Goal: Transaction & Acquisition: Purchase product/service

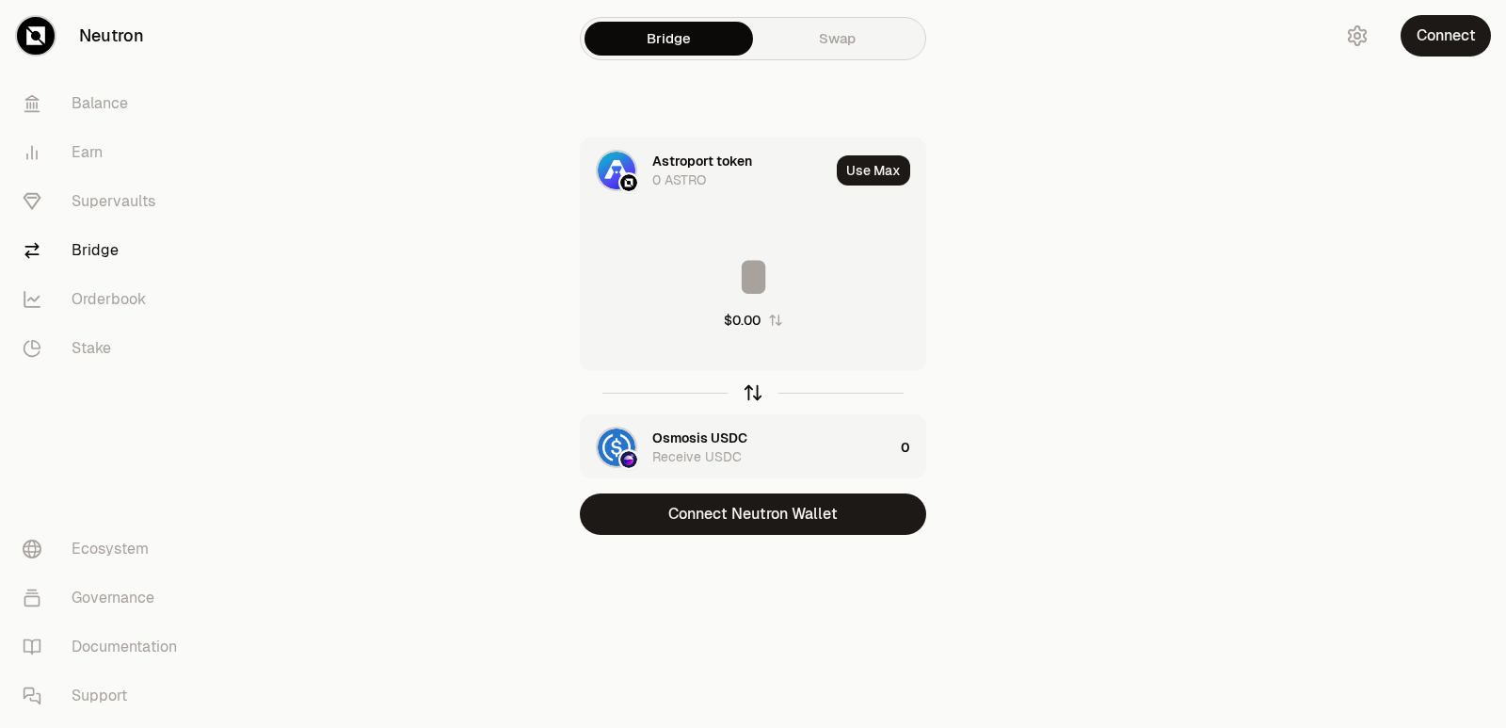
click at [755, 396] on icon "button" at bounding box center [753, 392] width 21 height 21
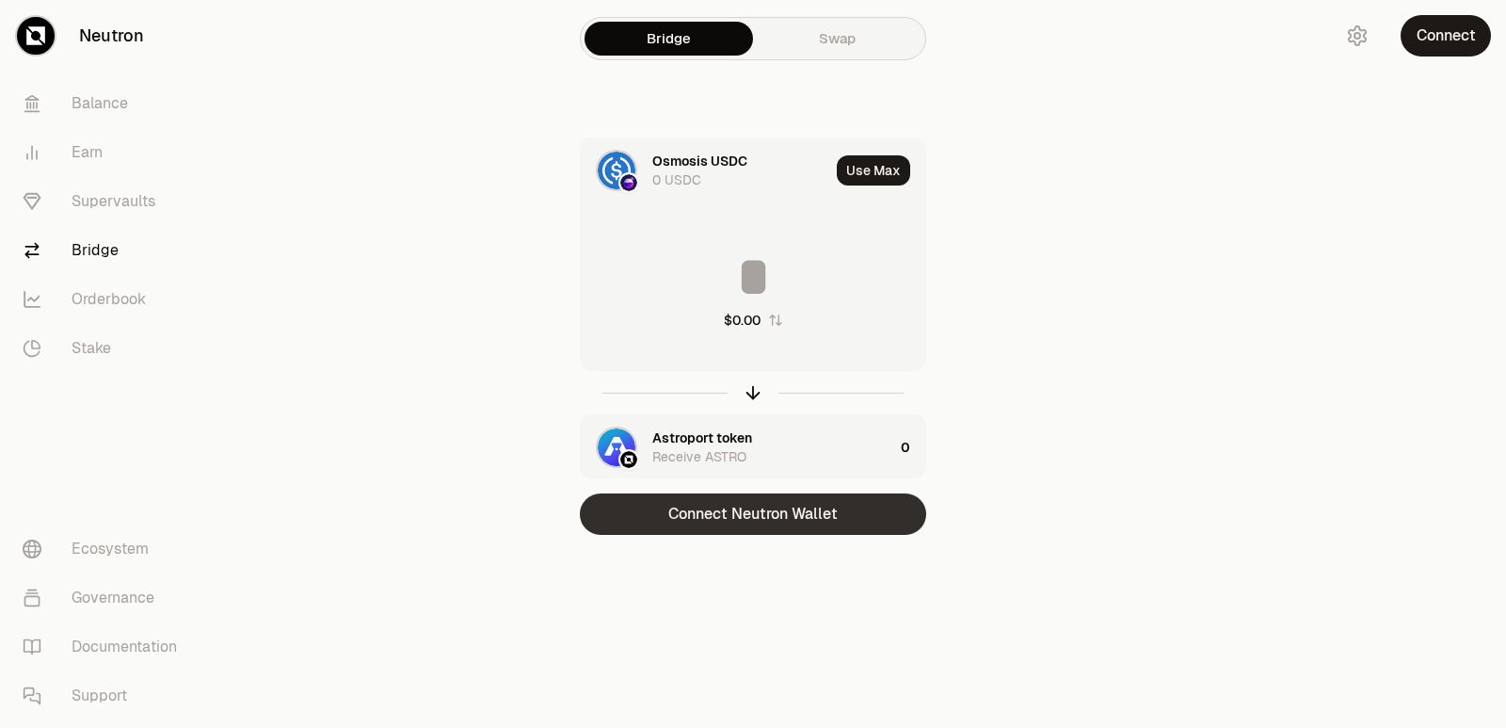
click at [726, 494] on button "Connect Neutron Wallet" at bounding box center [753, 513] width 346 height 41
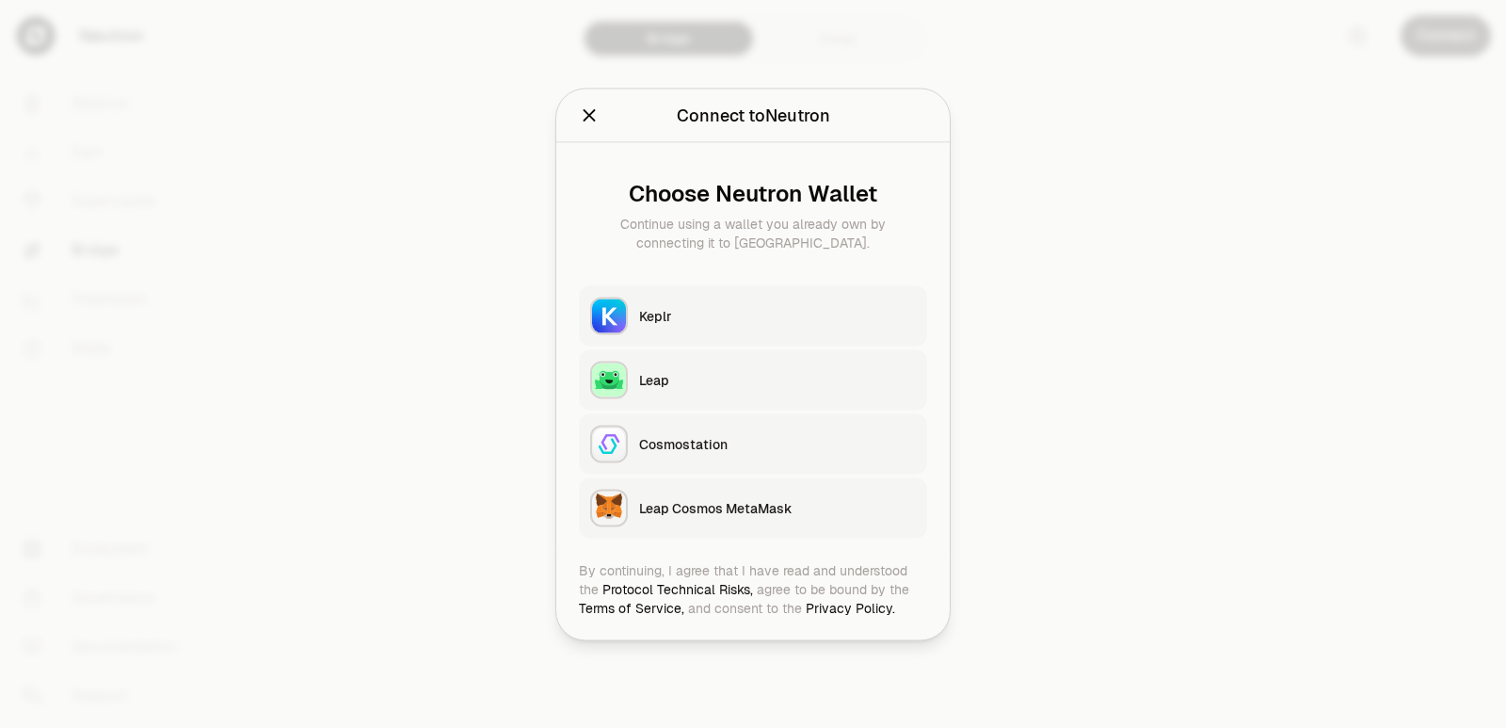
click at [704, 315] on div "Keplr" at bounding box center [777, 315] width 277 height 19
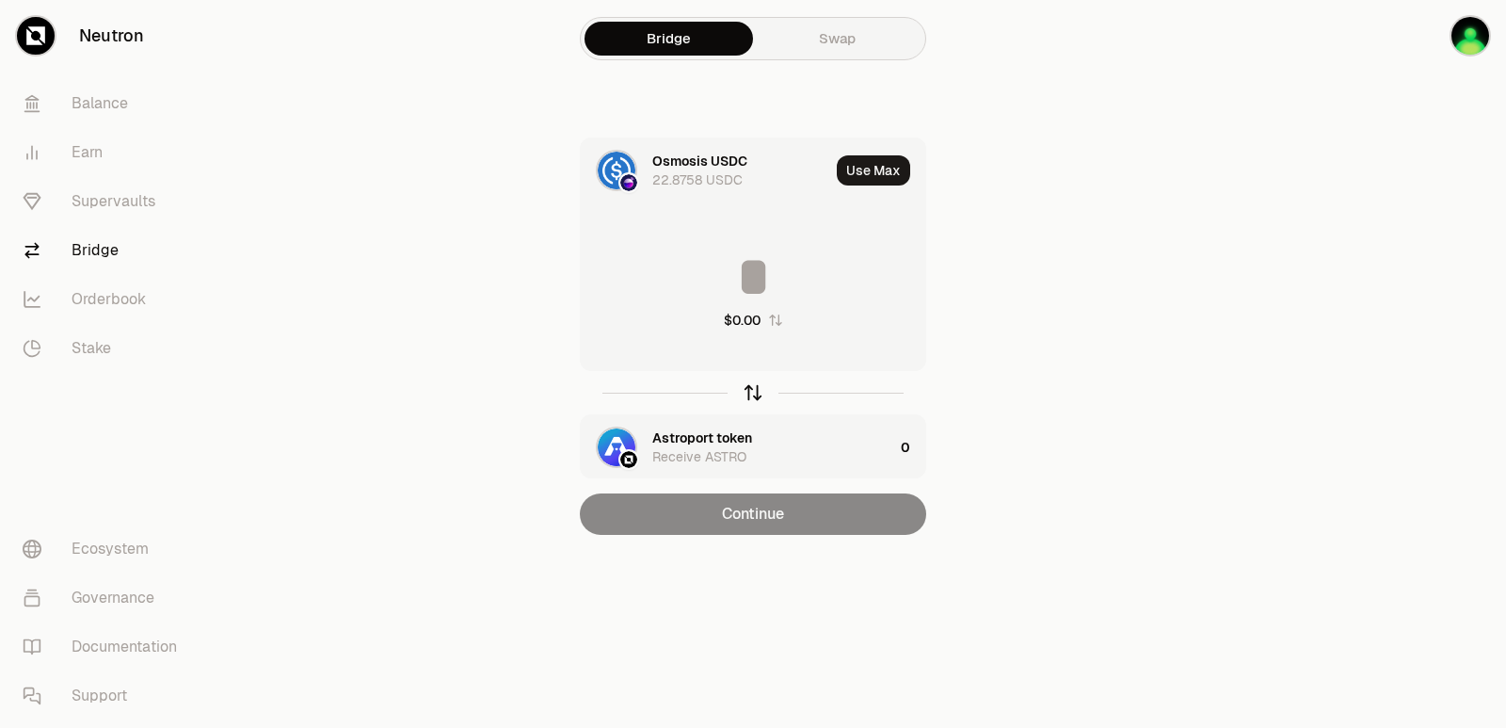
click at [749, 389] on icon "button" at bounding box center [753, 392] width 21 height 21
drag, startPoint x: 747, startPoint y: 391, endPoint x: 687, endPoint y: 301, distance: 107.8
click at [744, 388] on icon "button" at bounding box center [753, 392] width 21 height 21
click at [685, 299] on input at bounding box center [753, 277] width 345 height 56
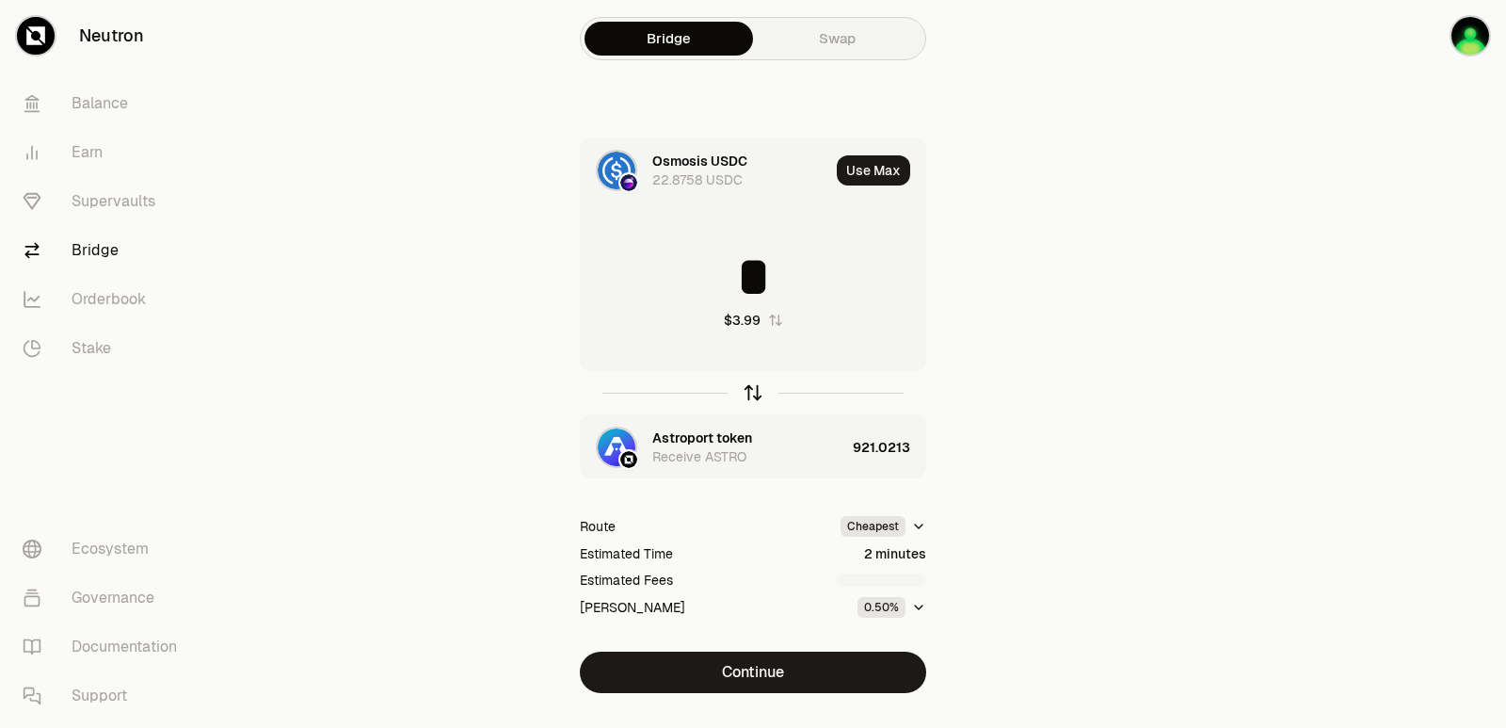
click at [750, 393] on icon "button" at bounding box center [753, 392] width 21 height 21
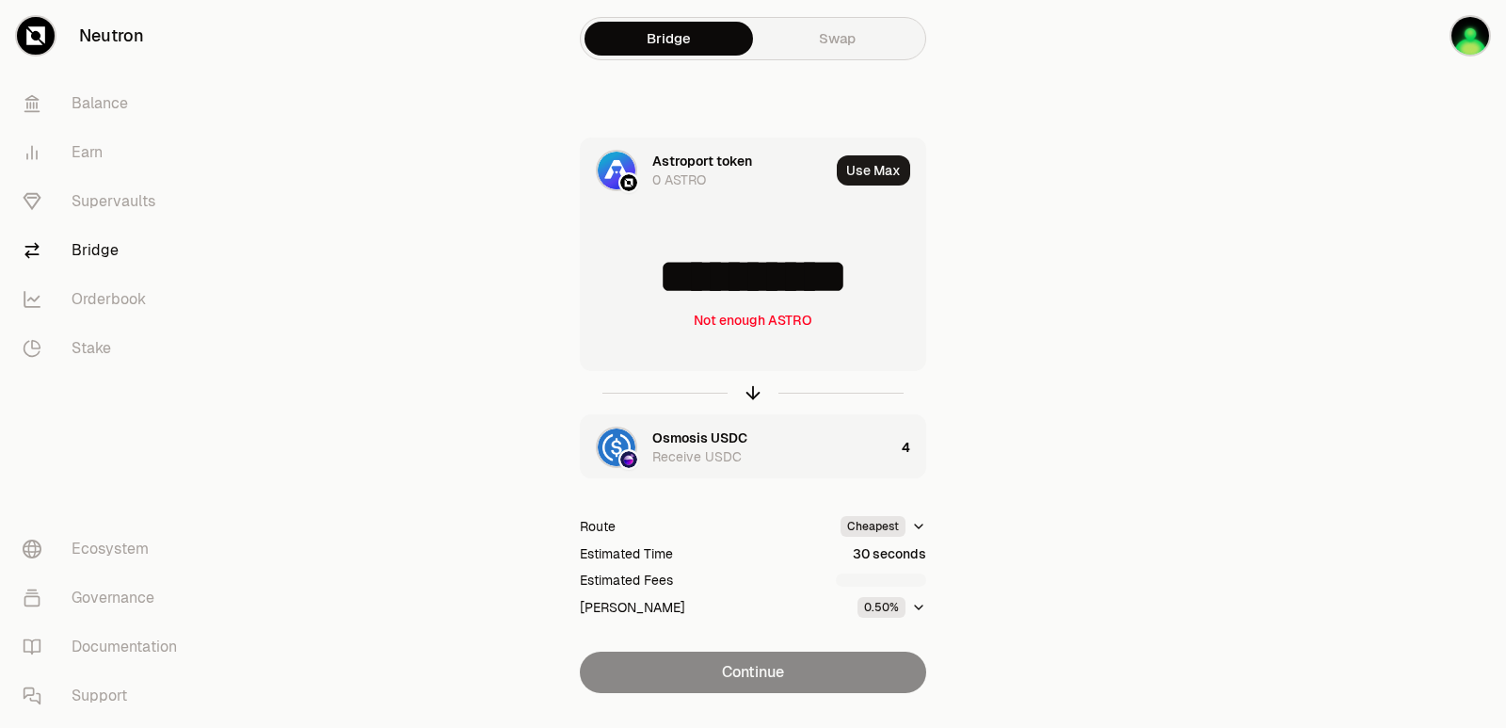
click at [883, 283] on input "**********" at bounding box center [753, 277] width 345 height 56
click at [757, 397] on icon "button" at bounding box center [753, 392] width 21 height 21
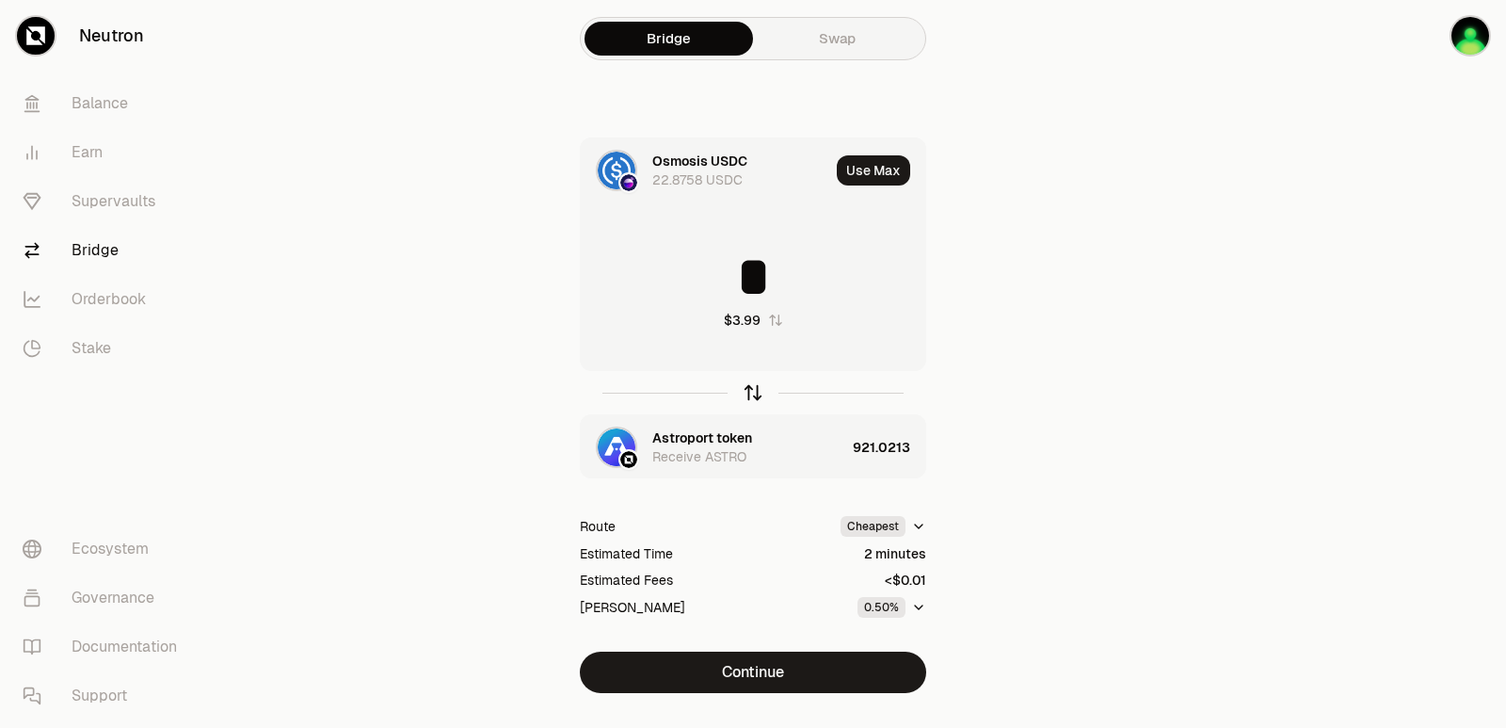
click at [757, 397] on icon "button" at bounding box center [753, 392] width 21 height 21
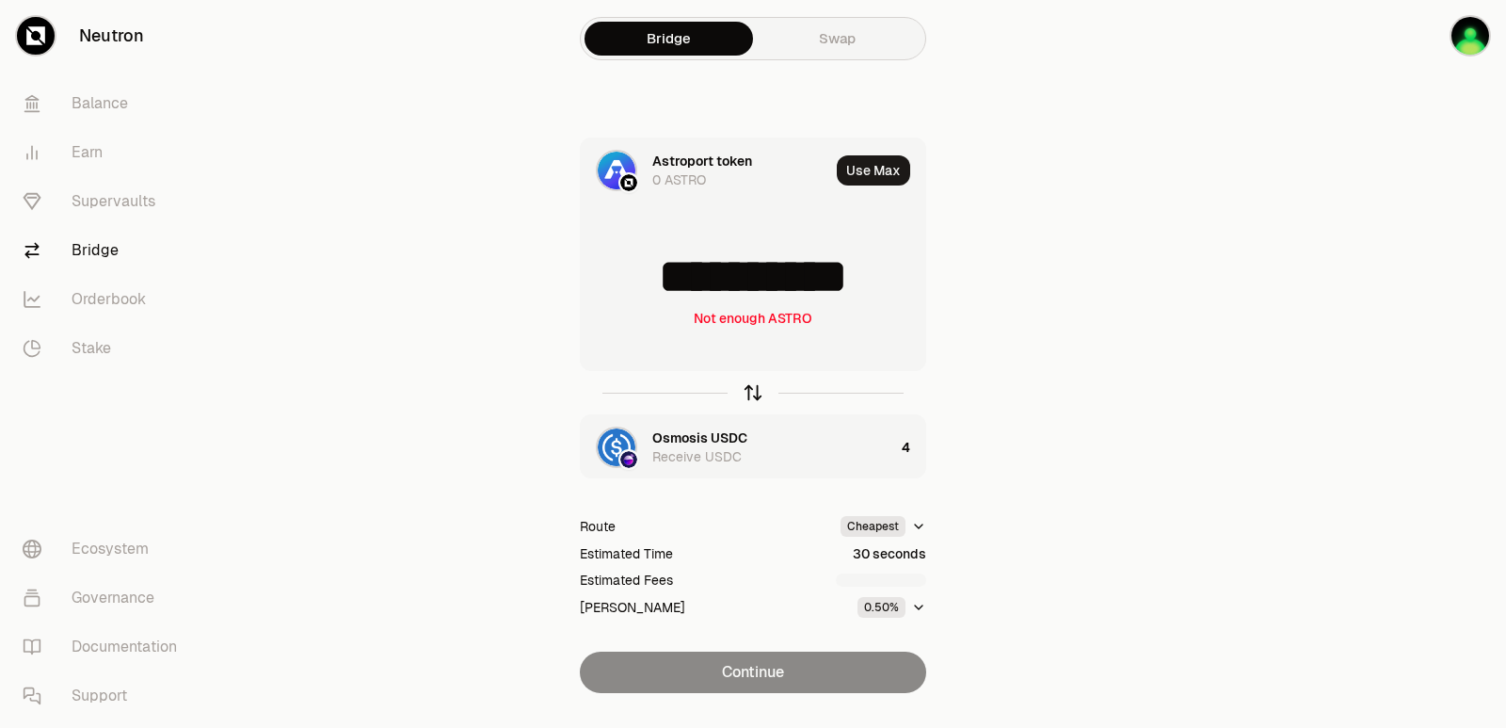
click at [757, 397] on icon "button" at bounding box center [753, 392] width 21 height 21
type input "*"
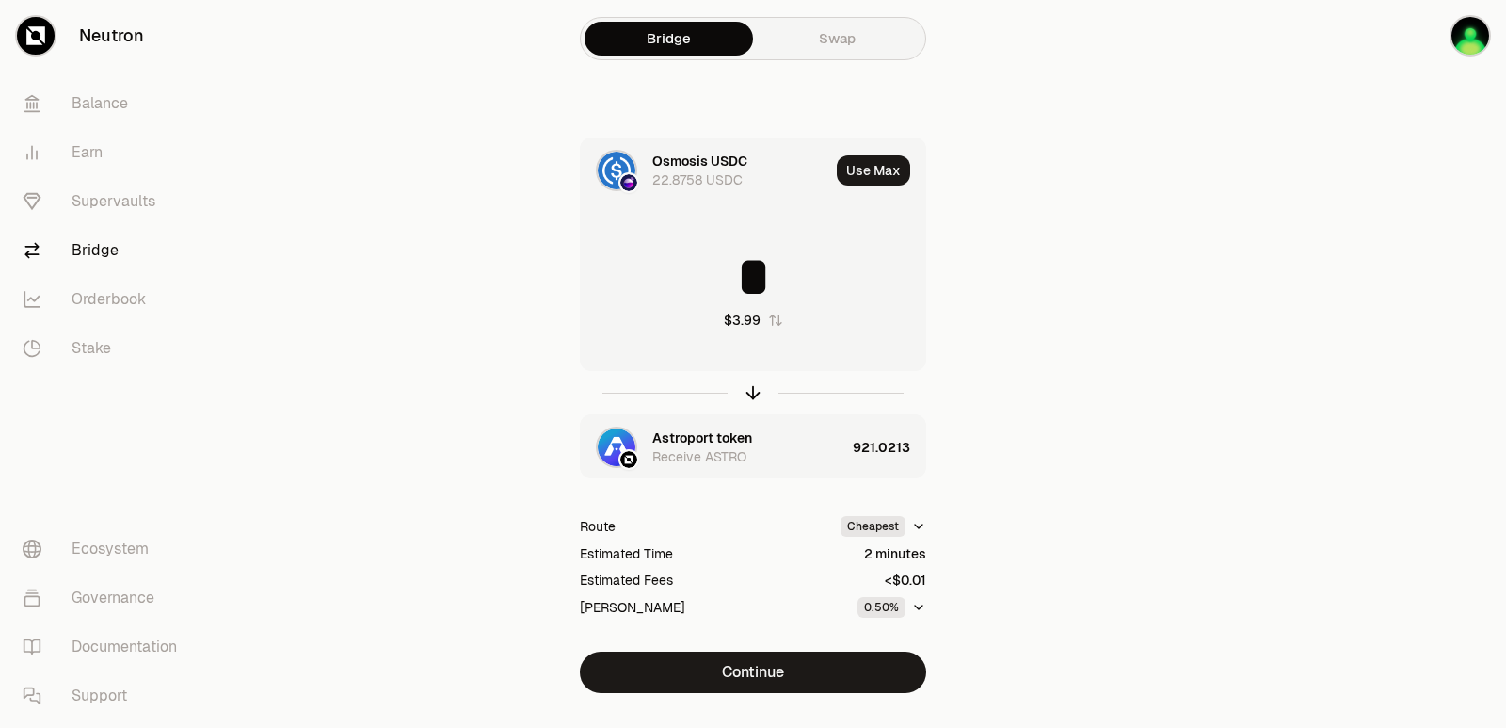
click at [700, 436] on div "Astroport token" at bounding box center [702, 437] width 100 height 19
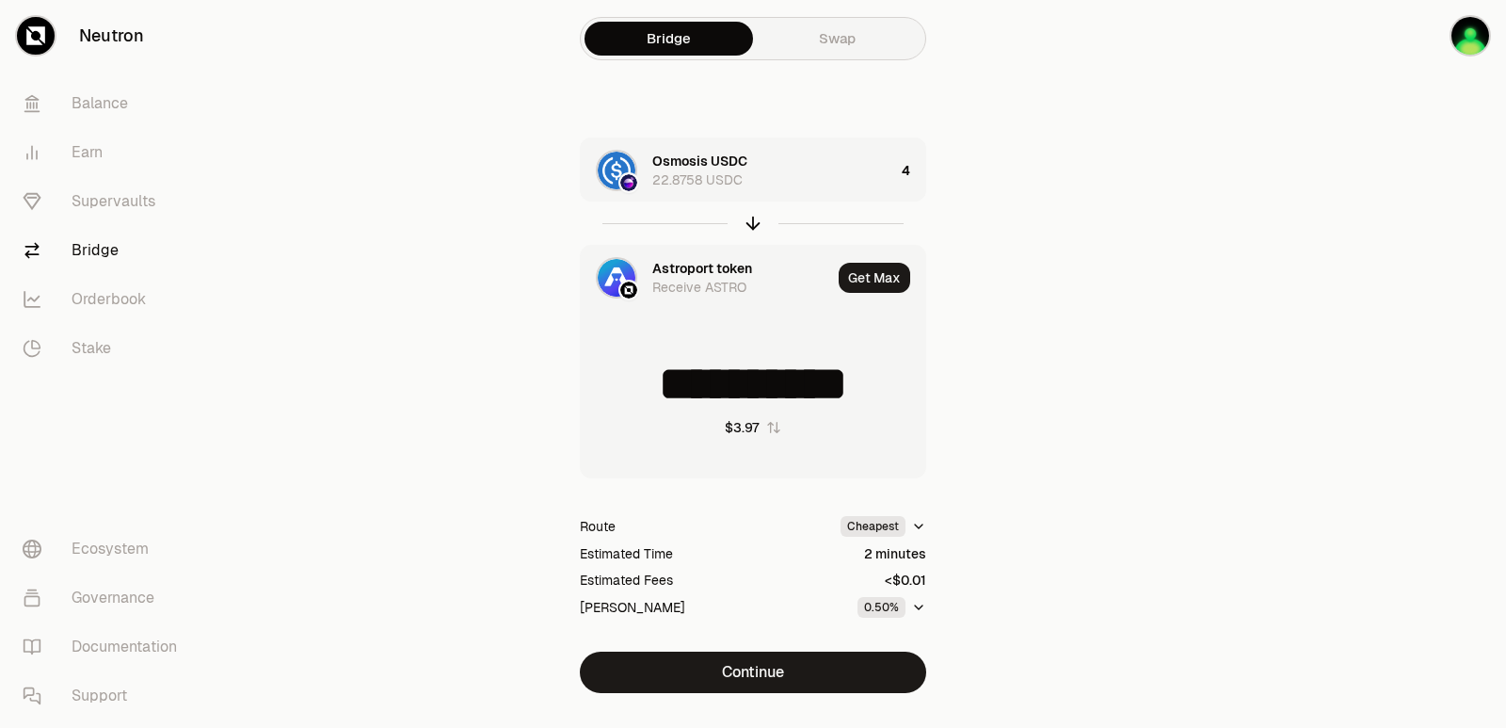
click at [658, 266] on div "Astroport token" at bounding box center [702, 268] width 100 height 19
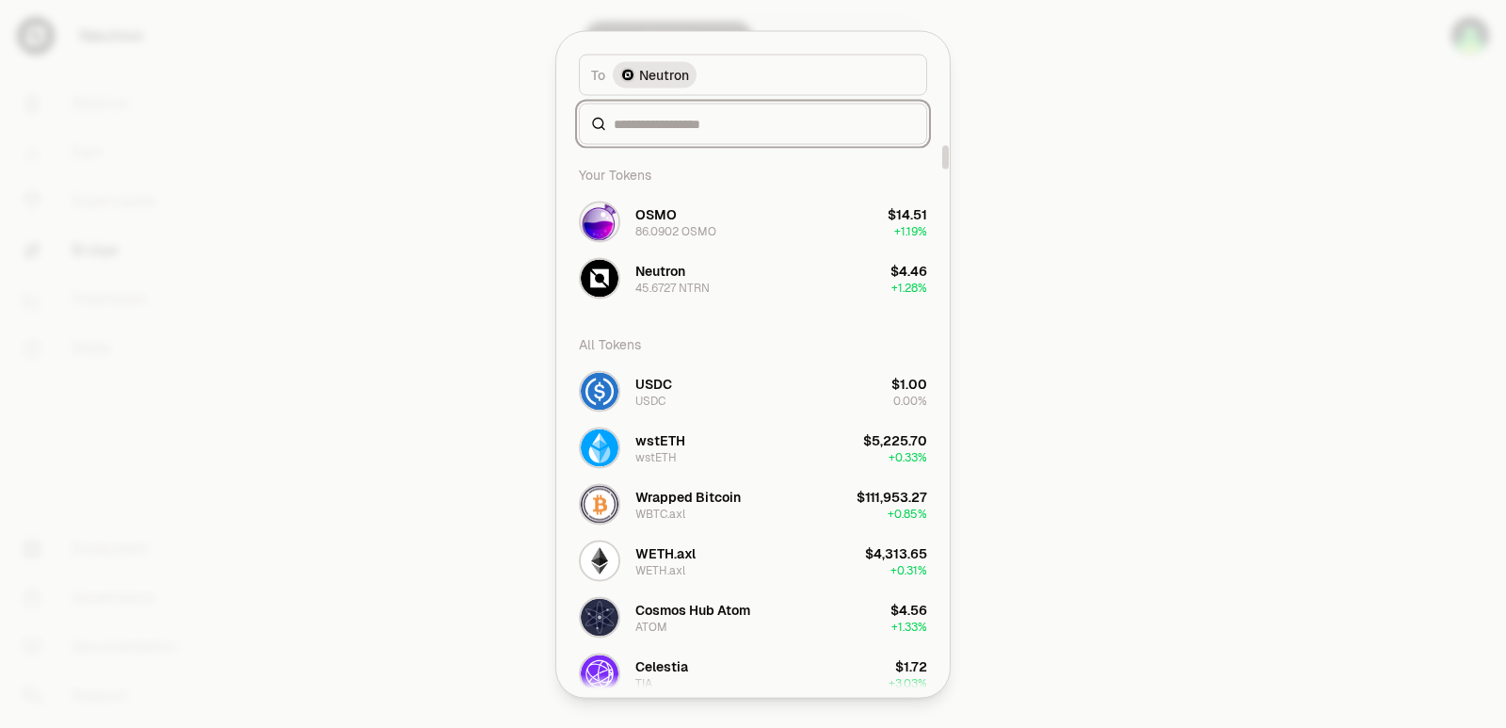
click at [656, 128] on input at bounding box center [764, 123] width 301 height 19
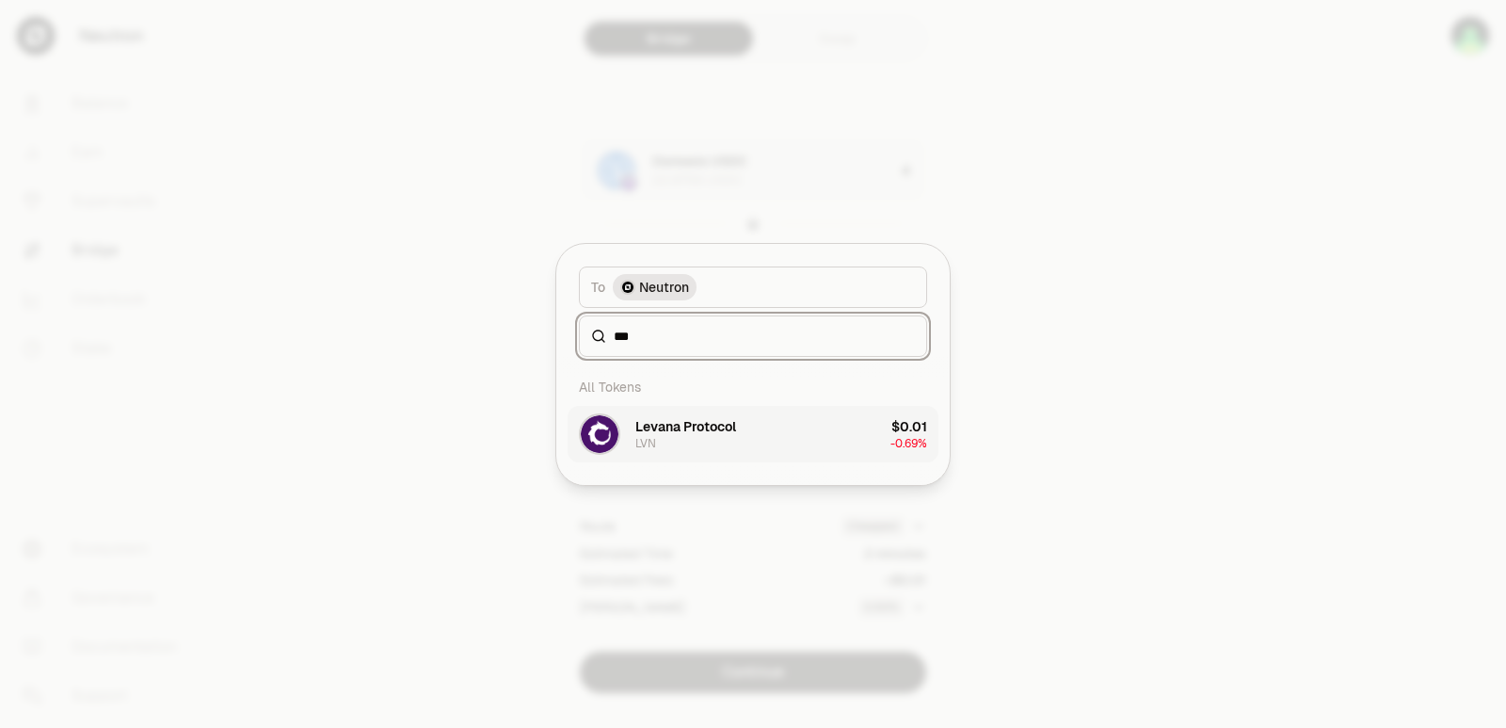
type input "***"
click at [705, 442] on div "Levana Protocol LVN" at bounding box center [685, 434] width 101 height 34
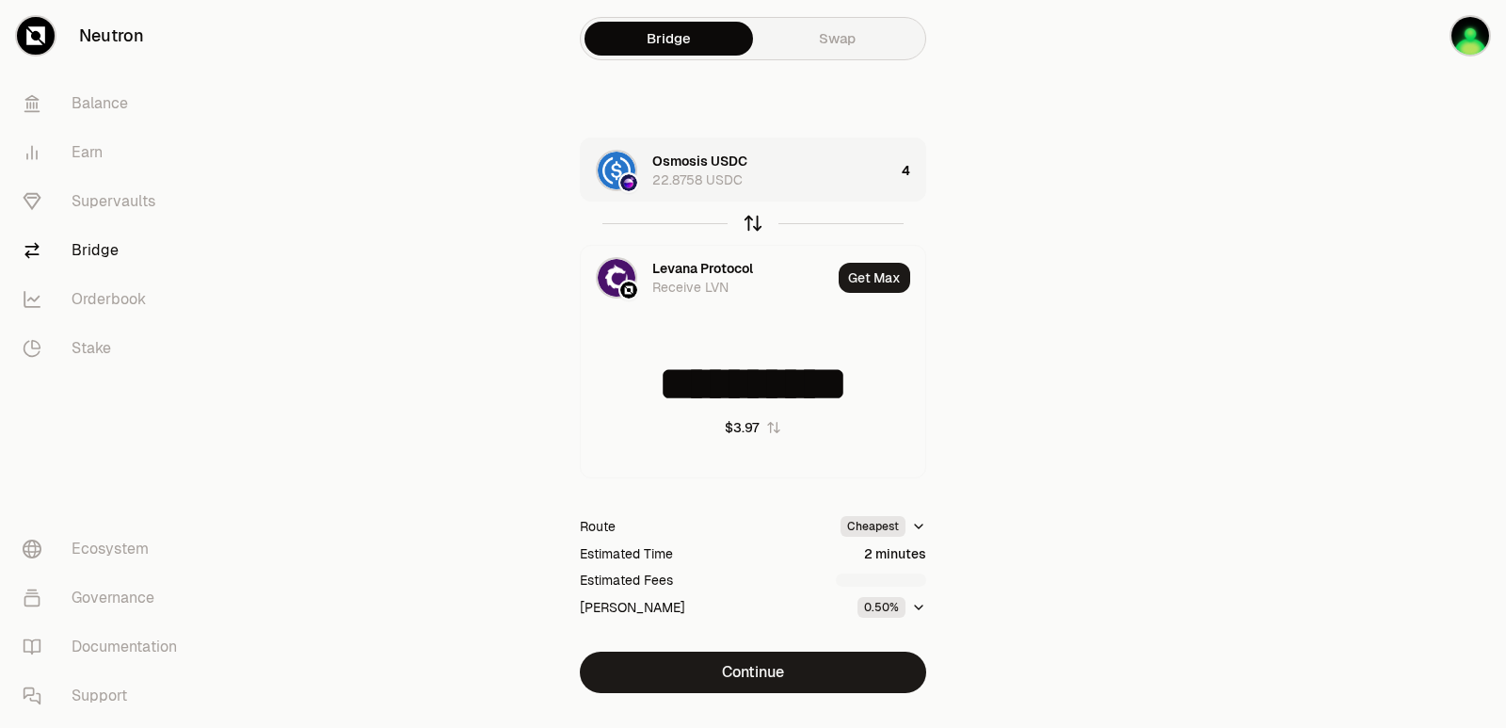
click at [753, 221] on icon "button" at bounding box center [753, 223] width 0 height 12
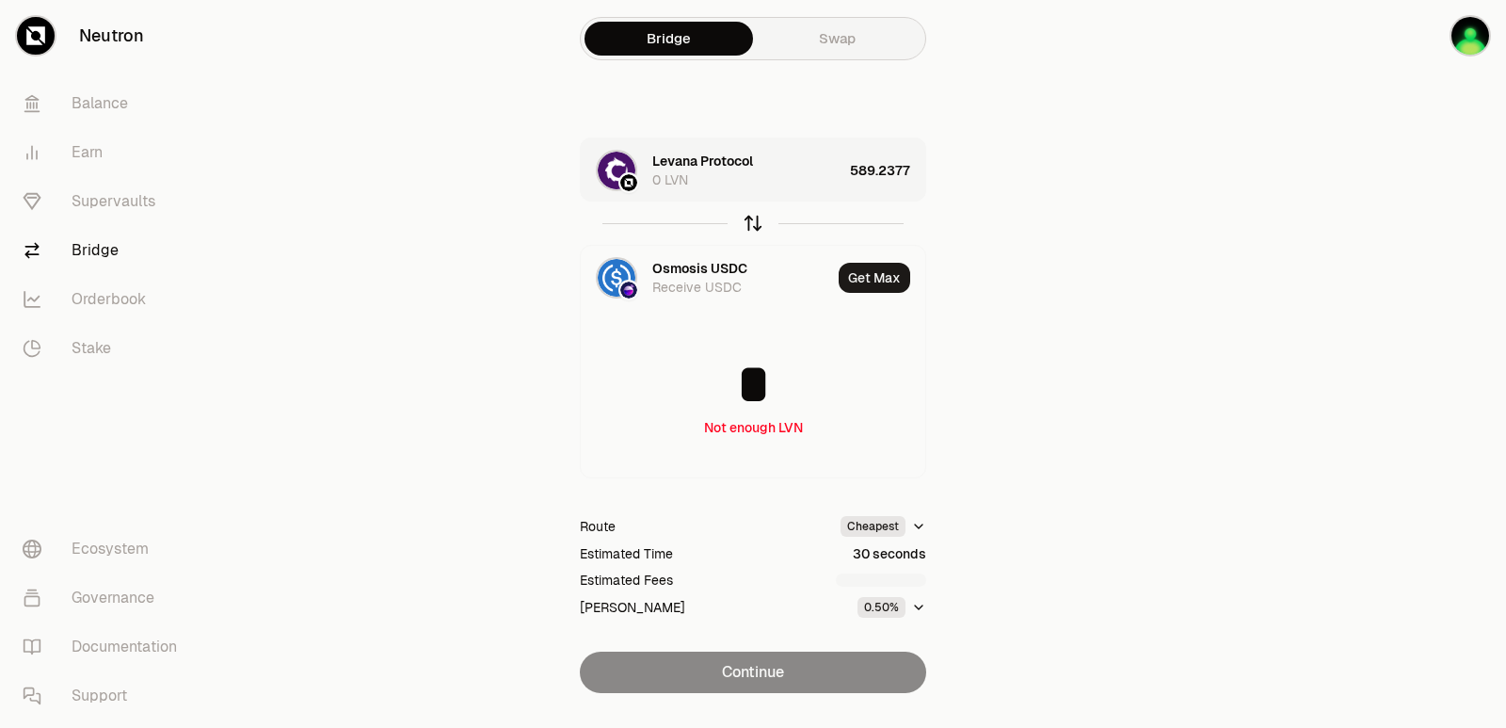
click at [753, 222] on icon "button" at bounding box center [753, 223] width 0 height 12
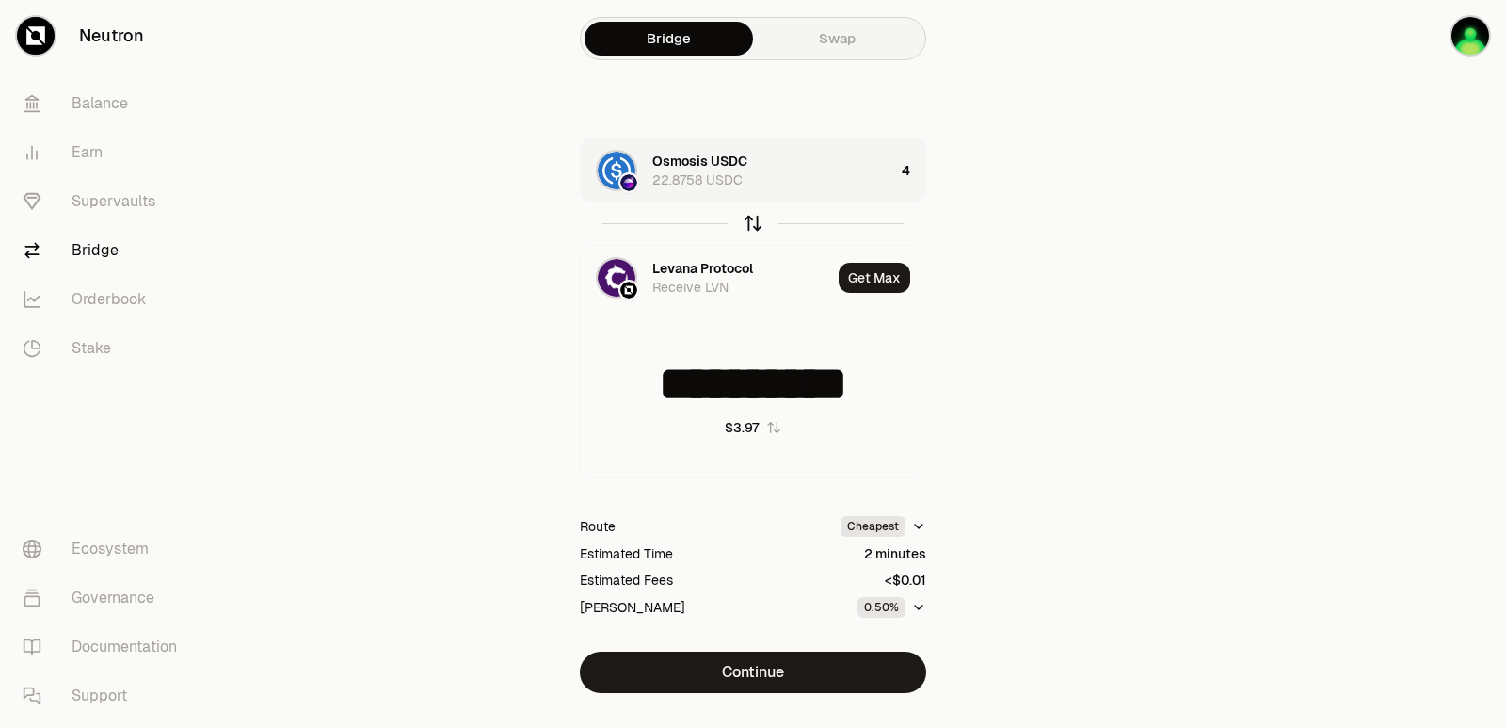
click at [753, 222] on icon "button" at bounding box center [753, 223] width 0 height 12
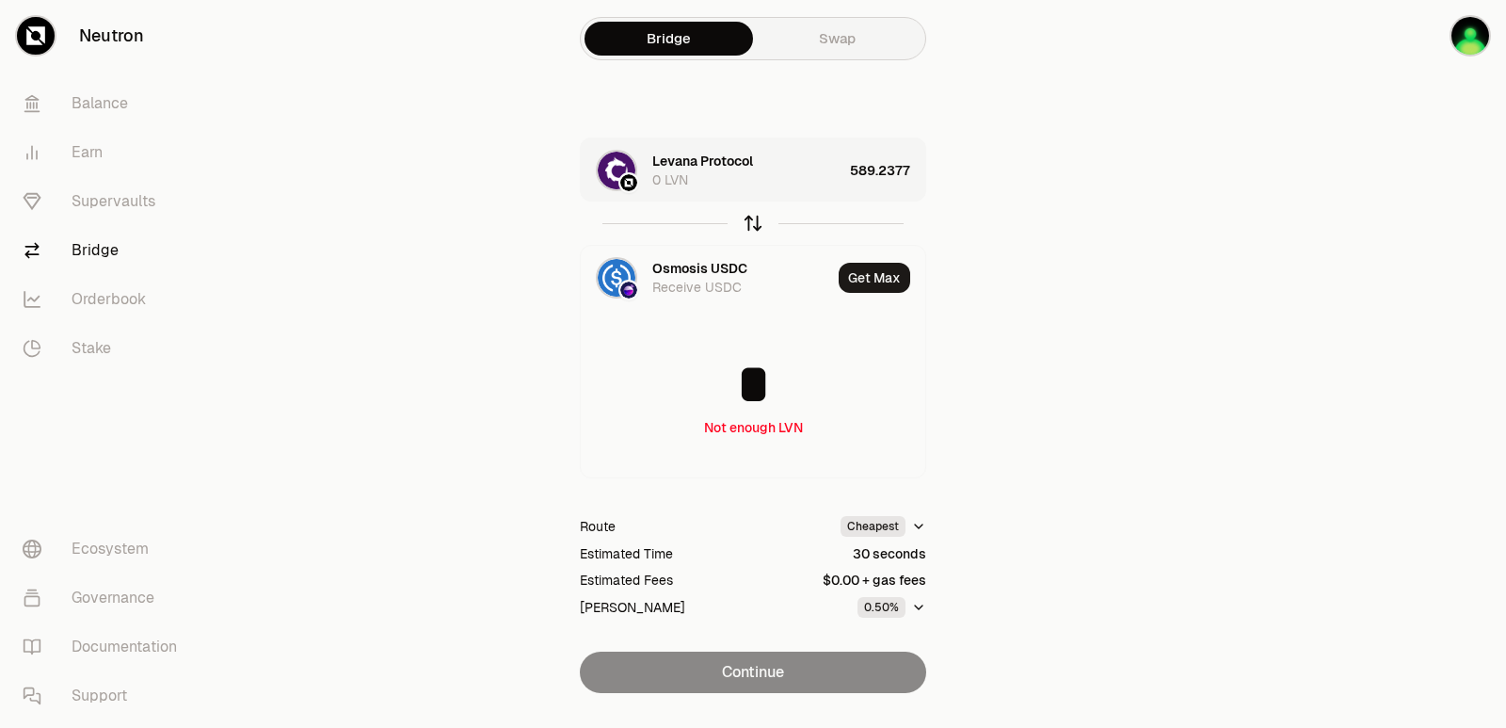
click at [756, 226] on icon "button" at bounding box center [753, 223] width 21 height 21
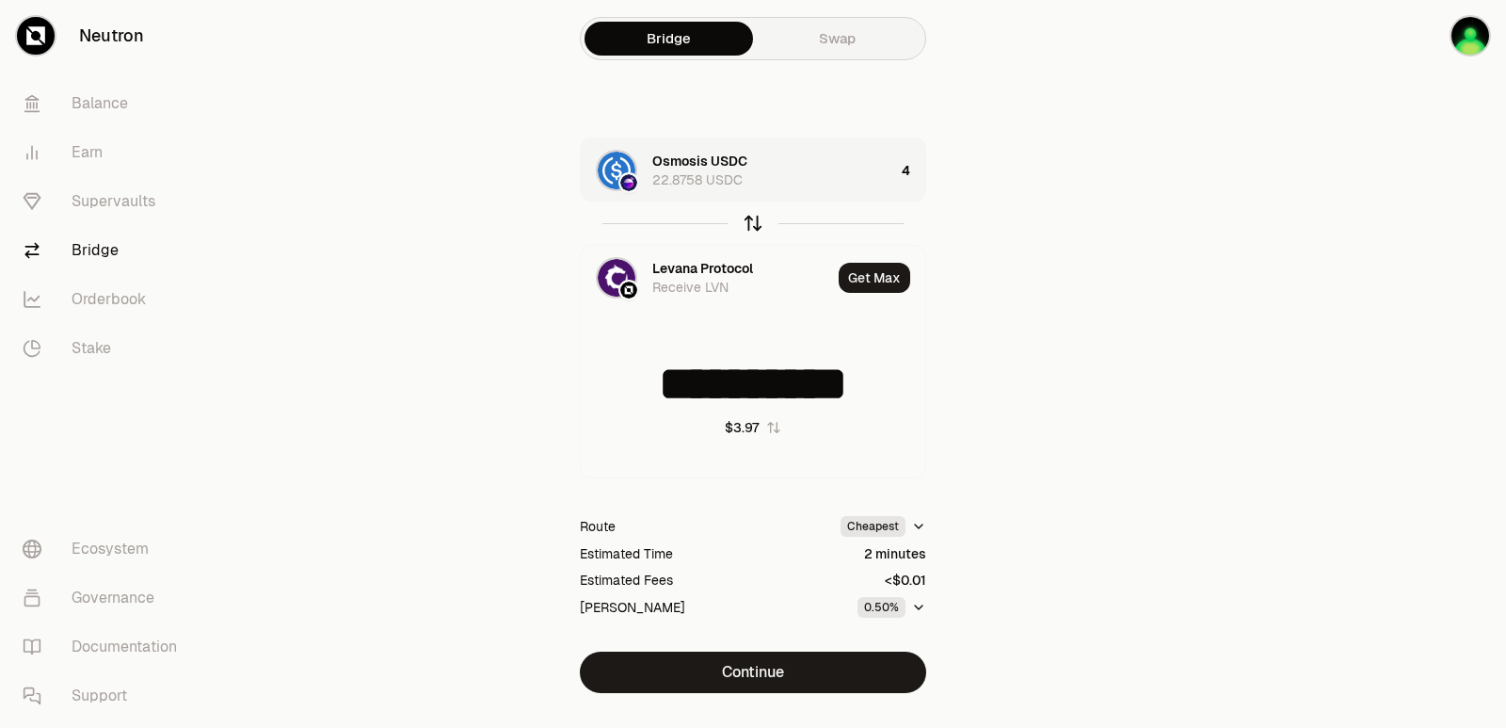
click at [754, 227] on icon "button" at bounding box center [753, 223] width 21 height 21
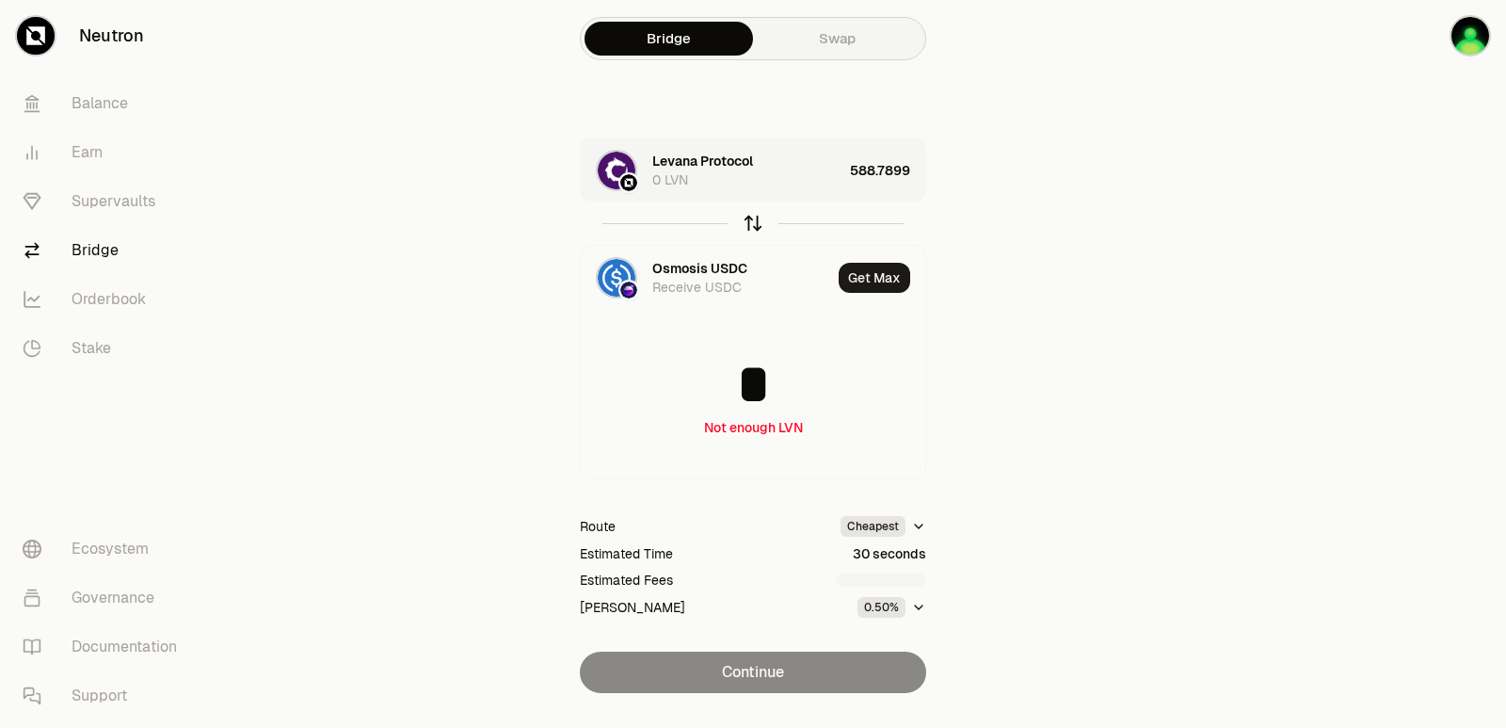
click at [754, 227] on icon "button" at bounding box center [753, 223] width 21 height 21
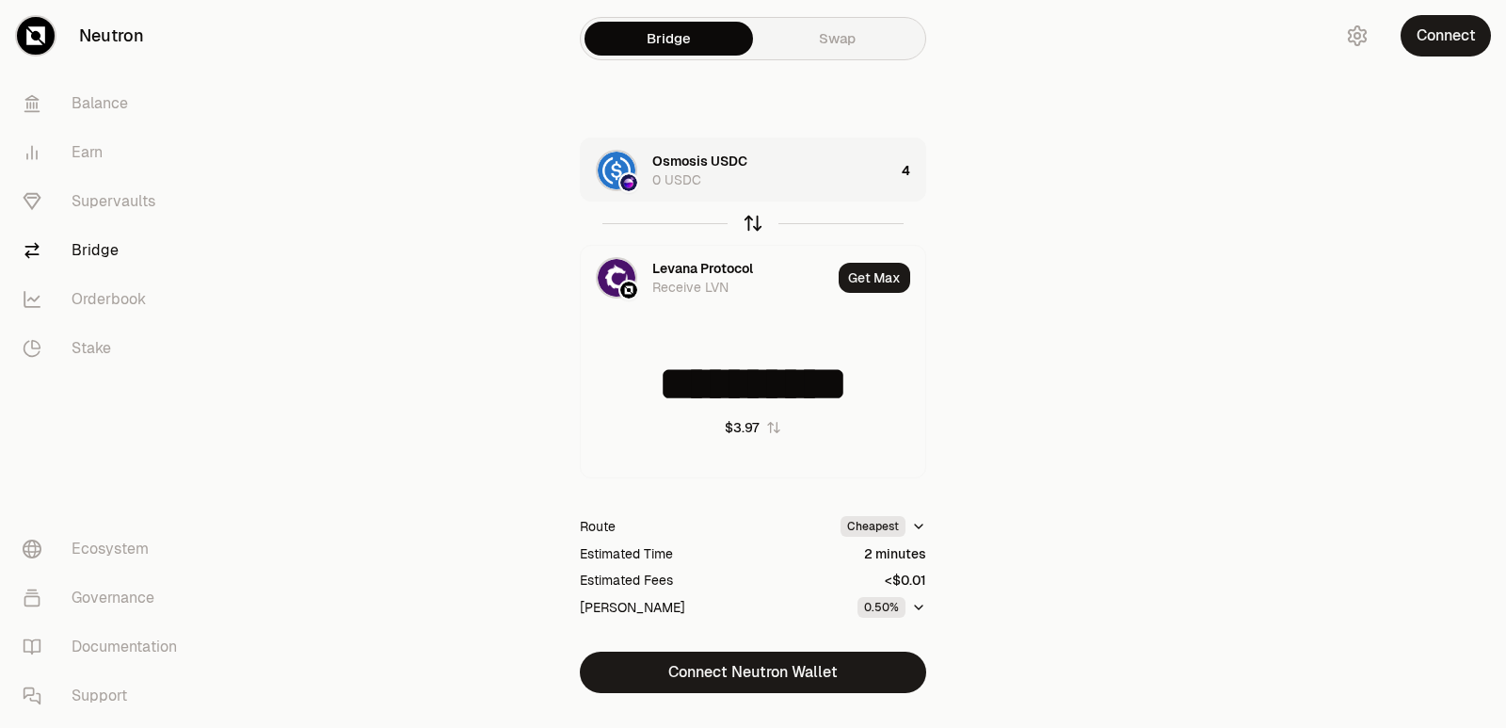
click at [752, 219] on icon "button" at bounding box center [753, 223] width 21 height 21
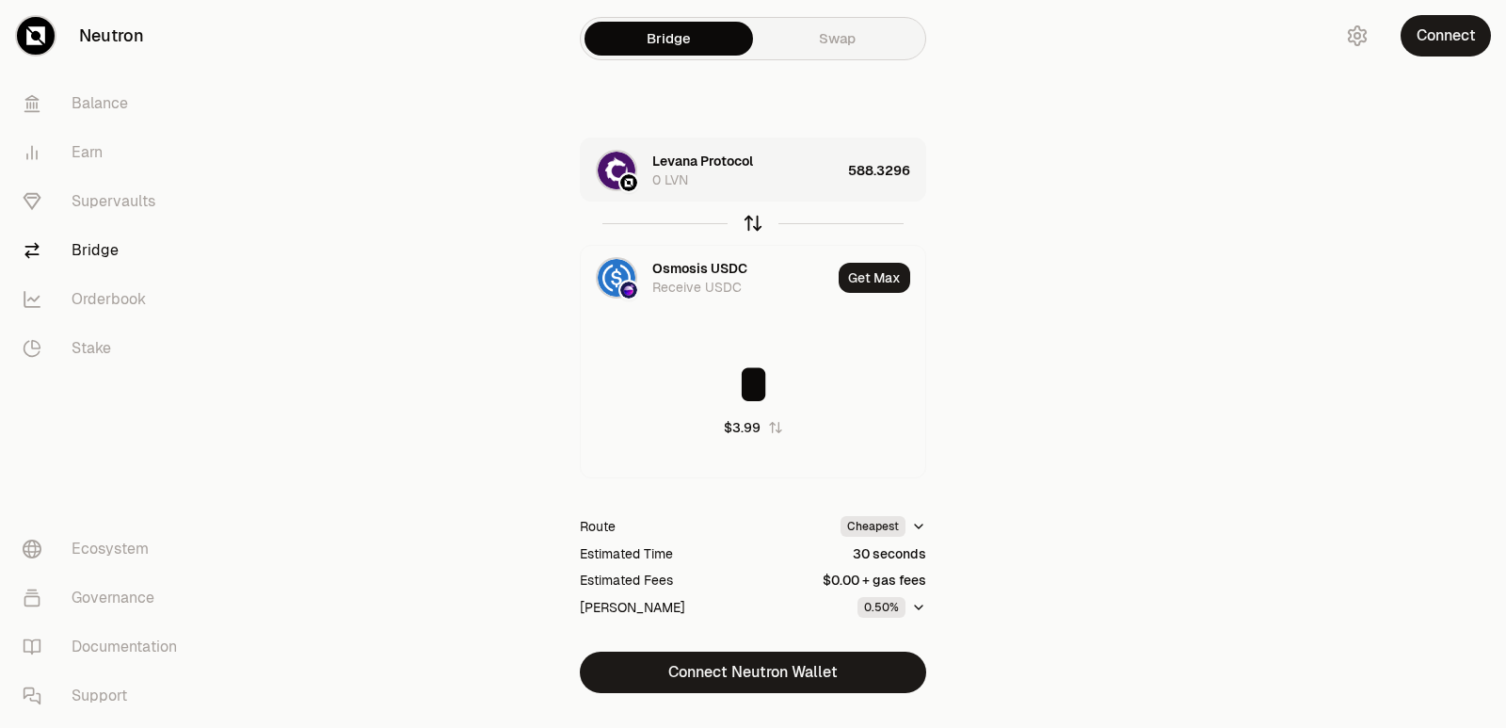
click at [752, 219] on icon "button" at bounding box center [753, 223] width 21 height 21
type input "**********"
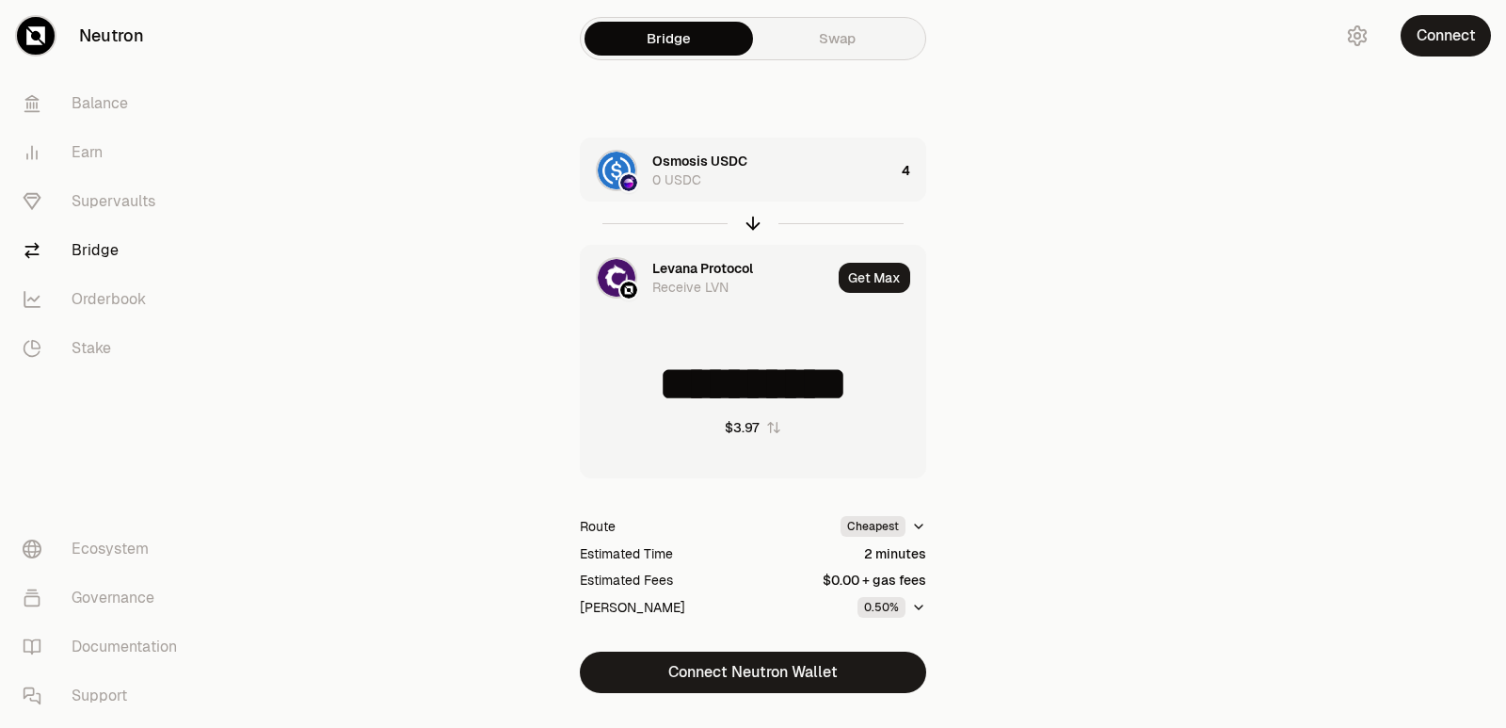
click at [699, 271] on div "Levana Protocol" at bounding box center [702, 268] width 101 height 19
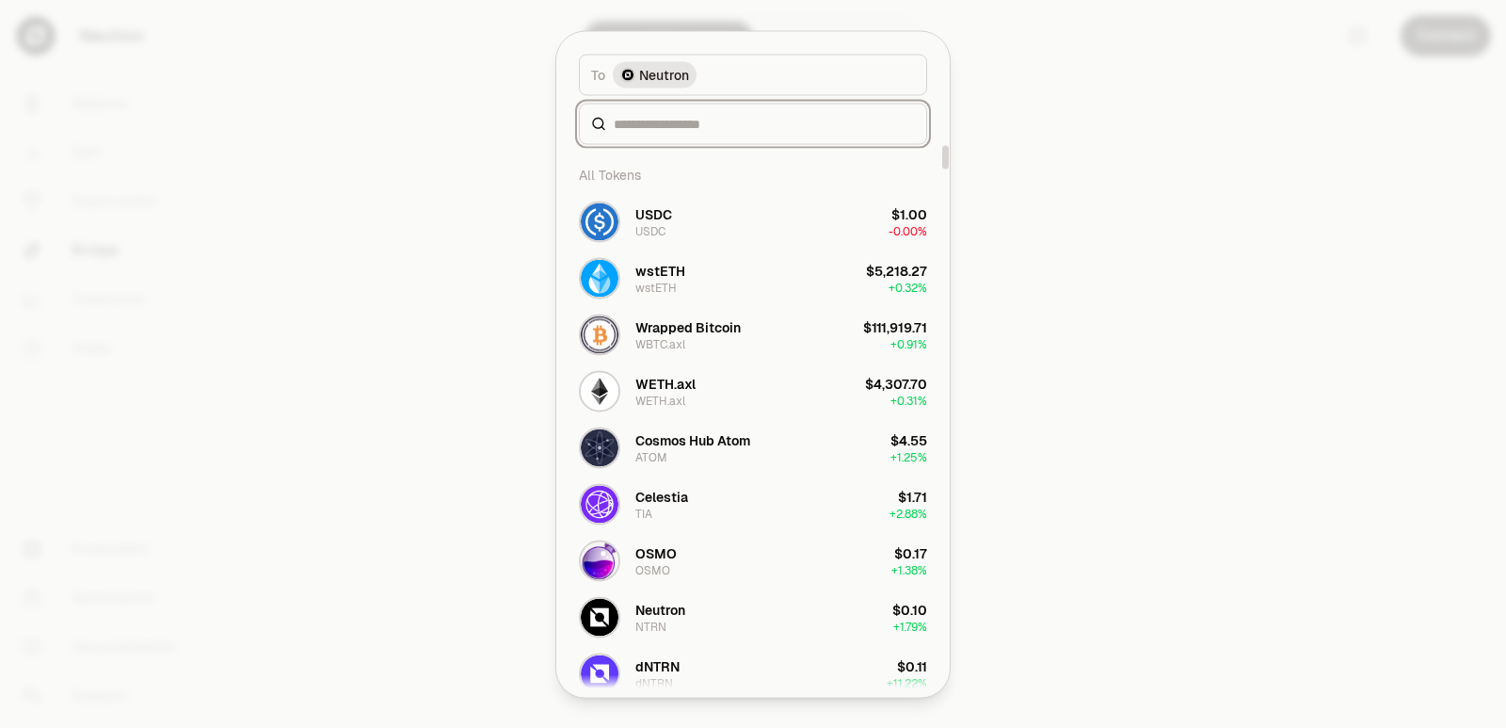
click at [670, 129] on input at bounding box center [764, 123] width 301 height 19
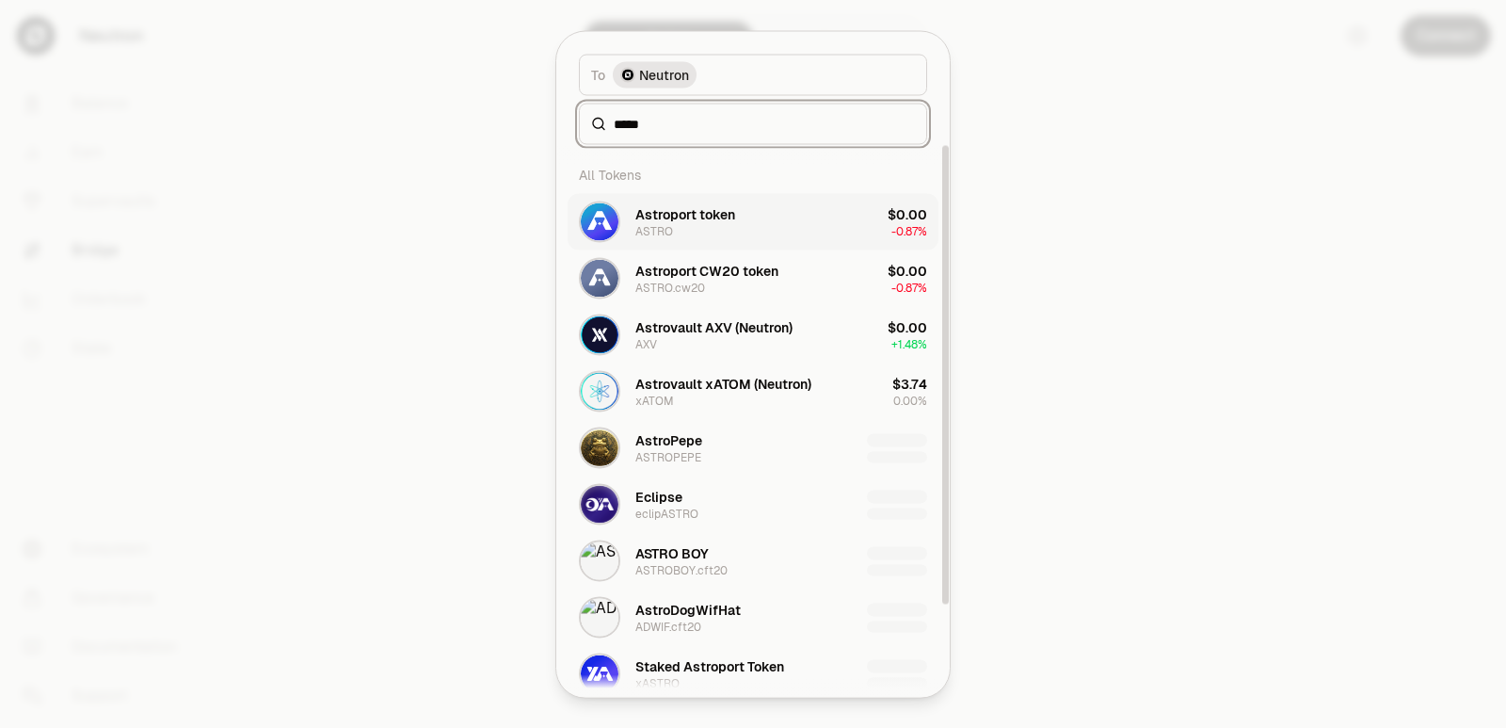
type input "*****"
click at [664, 216] on div "Astroport token" at bounding box center [685, 213] width 100 height 19
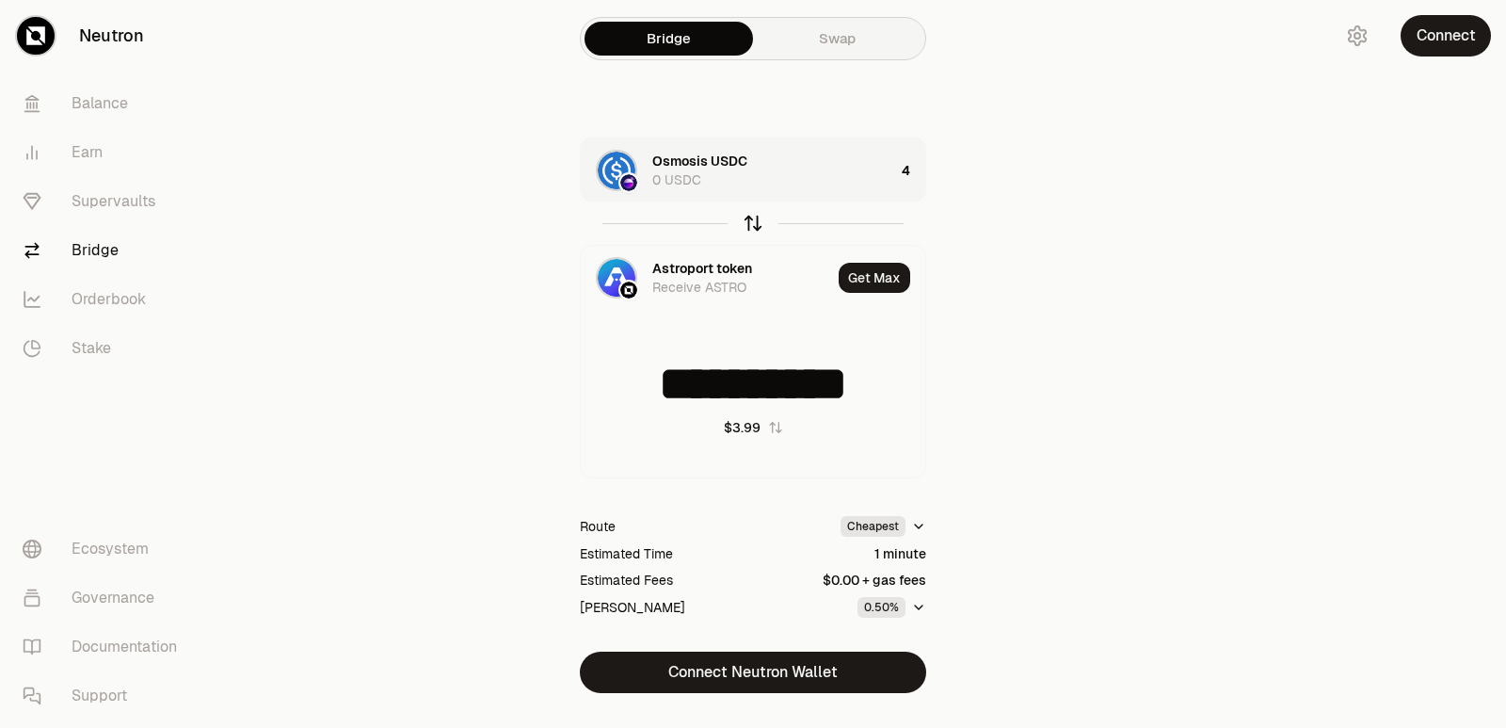
click at [743, 224] on icon "button" at bounding box center [753, 223] width 21 height 21
click at [744, 225] on icon "button" at bounding box center [753, 223] width 21 height 21
click at [744, 227] on icon "button" at bounding box center [753, 223] width 21 height 21
type input "*"
click at [699, 268] on div "Osmosis USDC" at bounding box center [699, 268] width 95 height 19
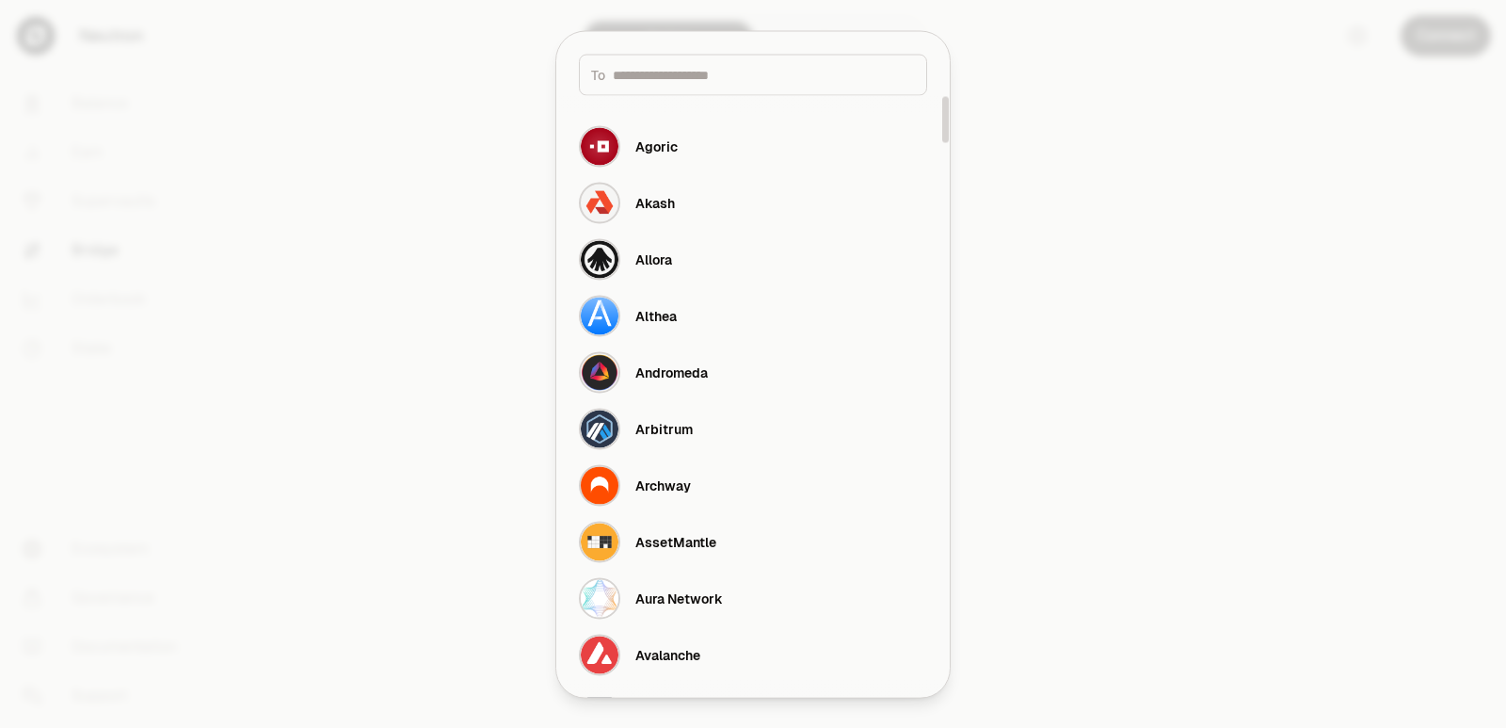
click at [1258, 320] on div at bounding box center [753, 364] width 1506 height 728
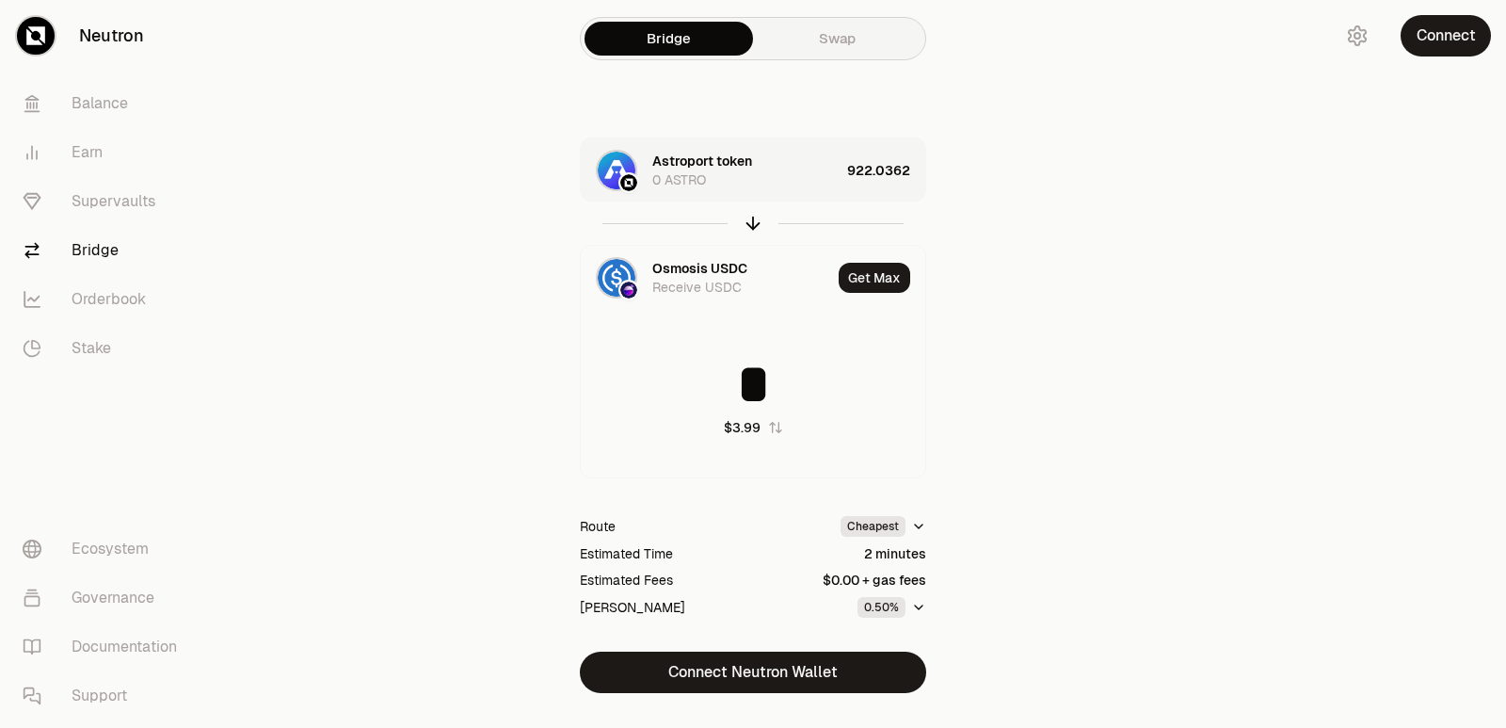
click at [727, 158] on div "Astroport token" at bounding box center [702, 161] width 100 height 19
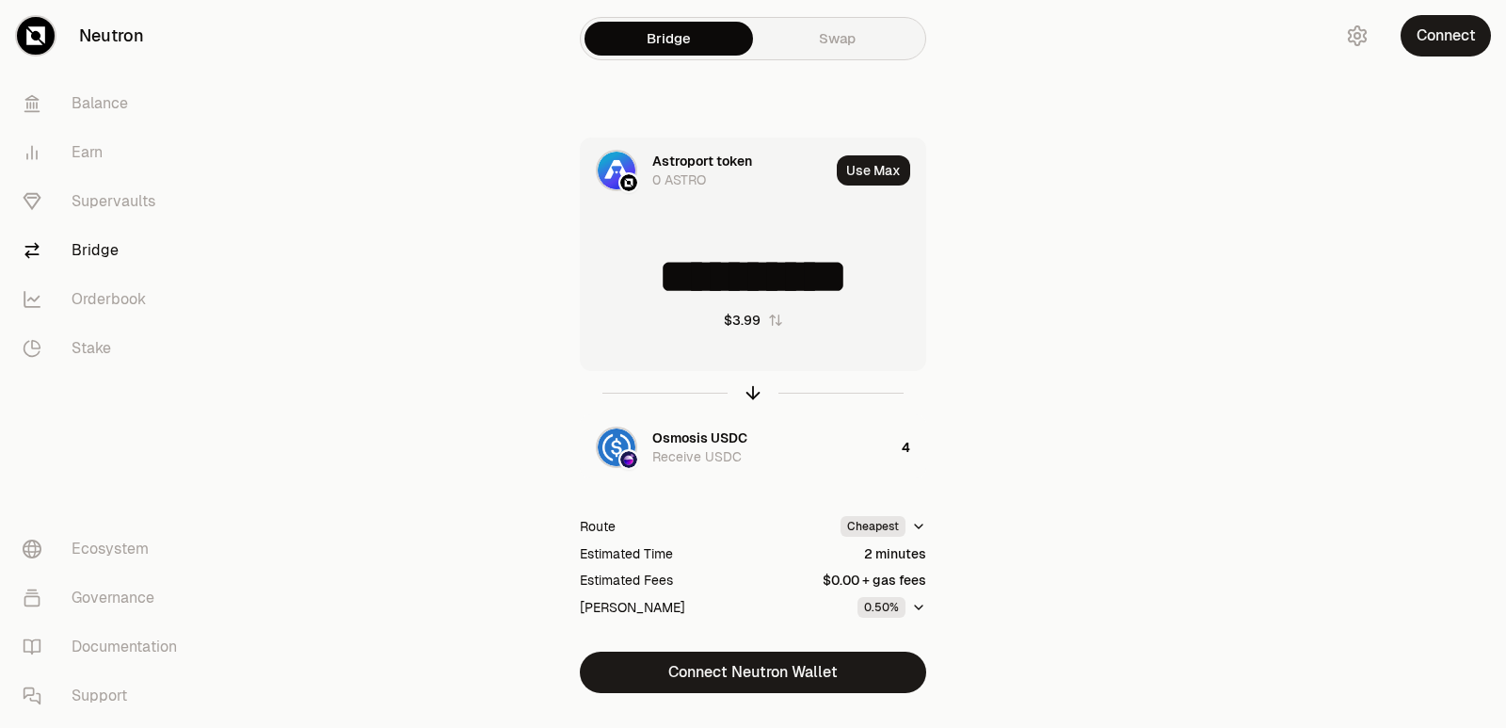
click at [724, 162] on div "Astroport token" at bounding box center [702, 161] width 100 height 19
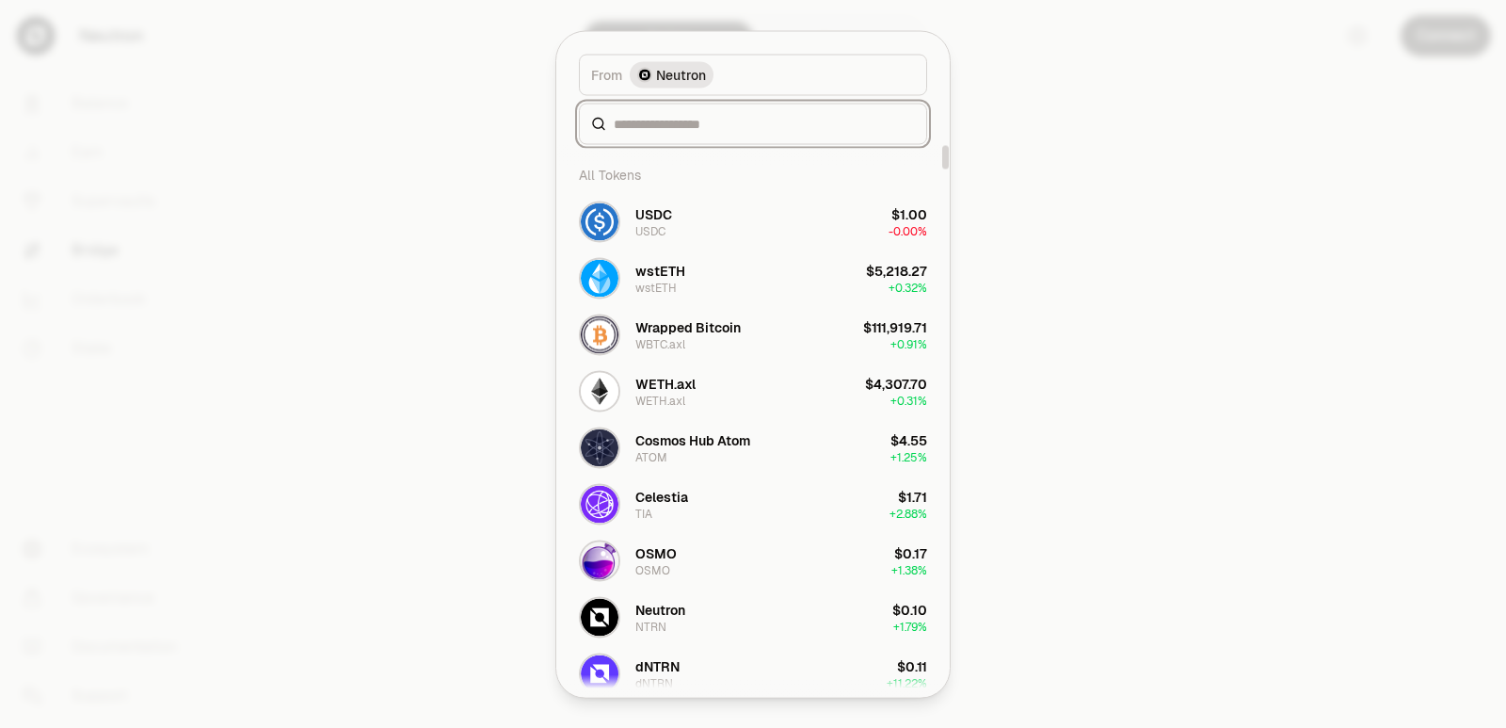
click at [707, 119] on input at bounding box center [764, 123] width 301 height 19
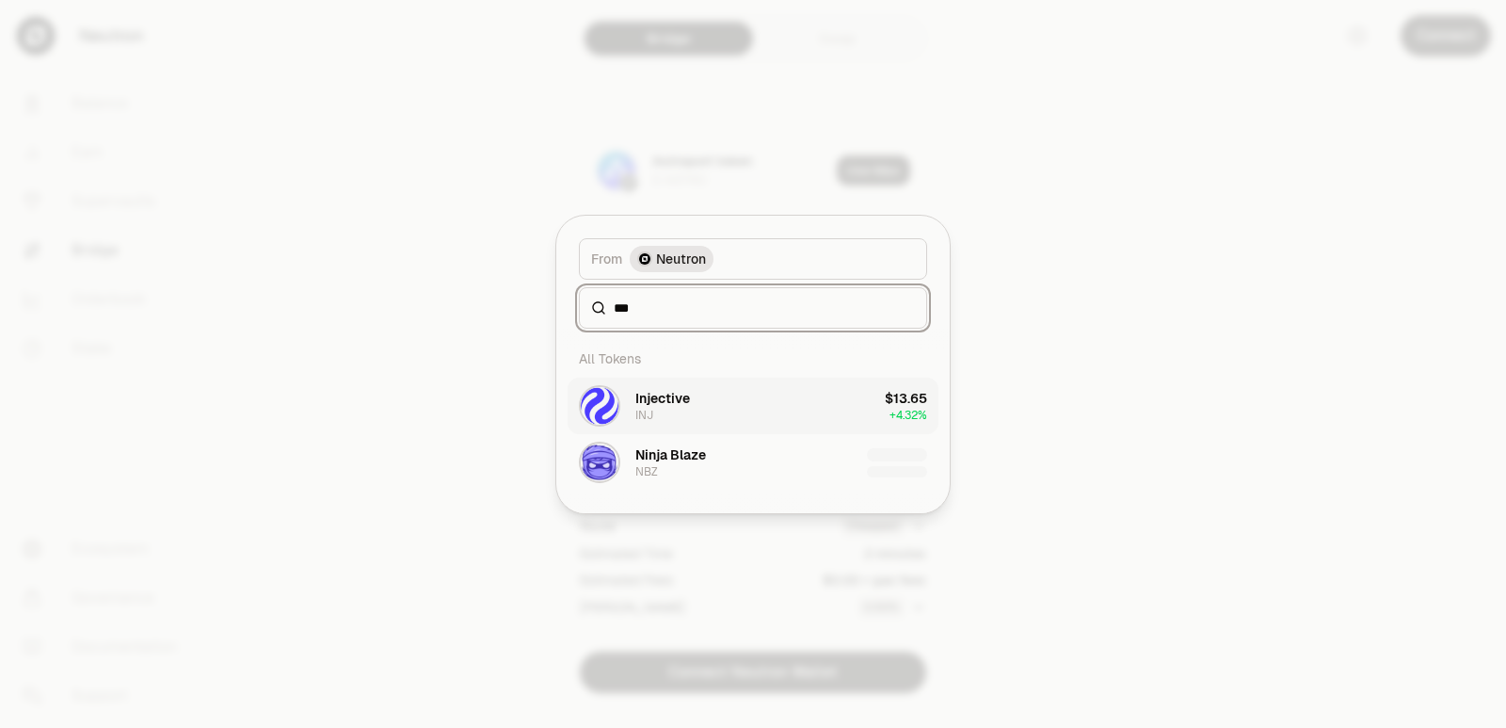
type input "***"
click at [697, 399] on button "Injective INJ $13.65 + 4.32%" at bounding box center [753, 406] width 371 height 56
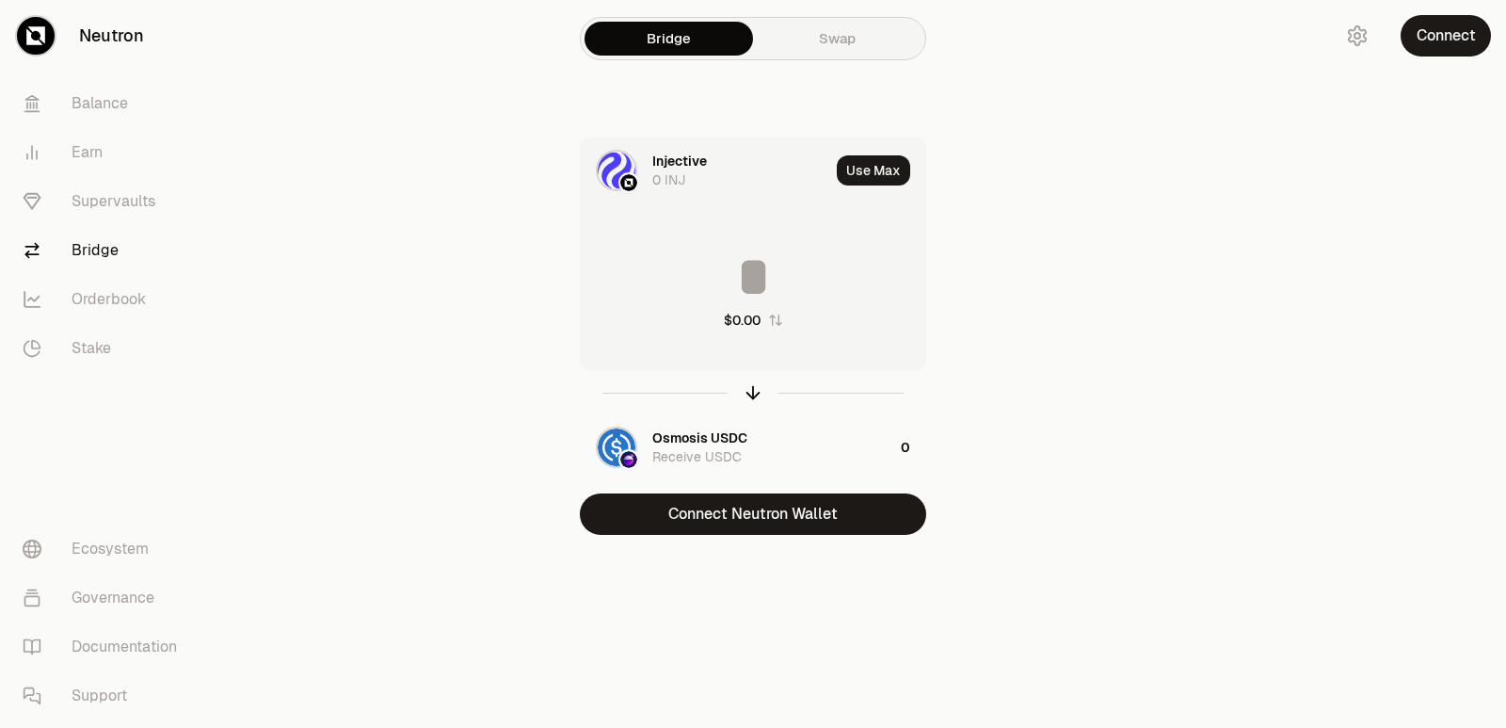
click at [731, 261] on input at bounding box center [753, 277] width 345 height 56
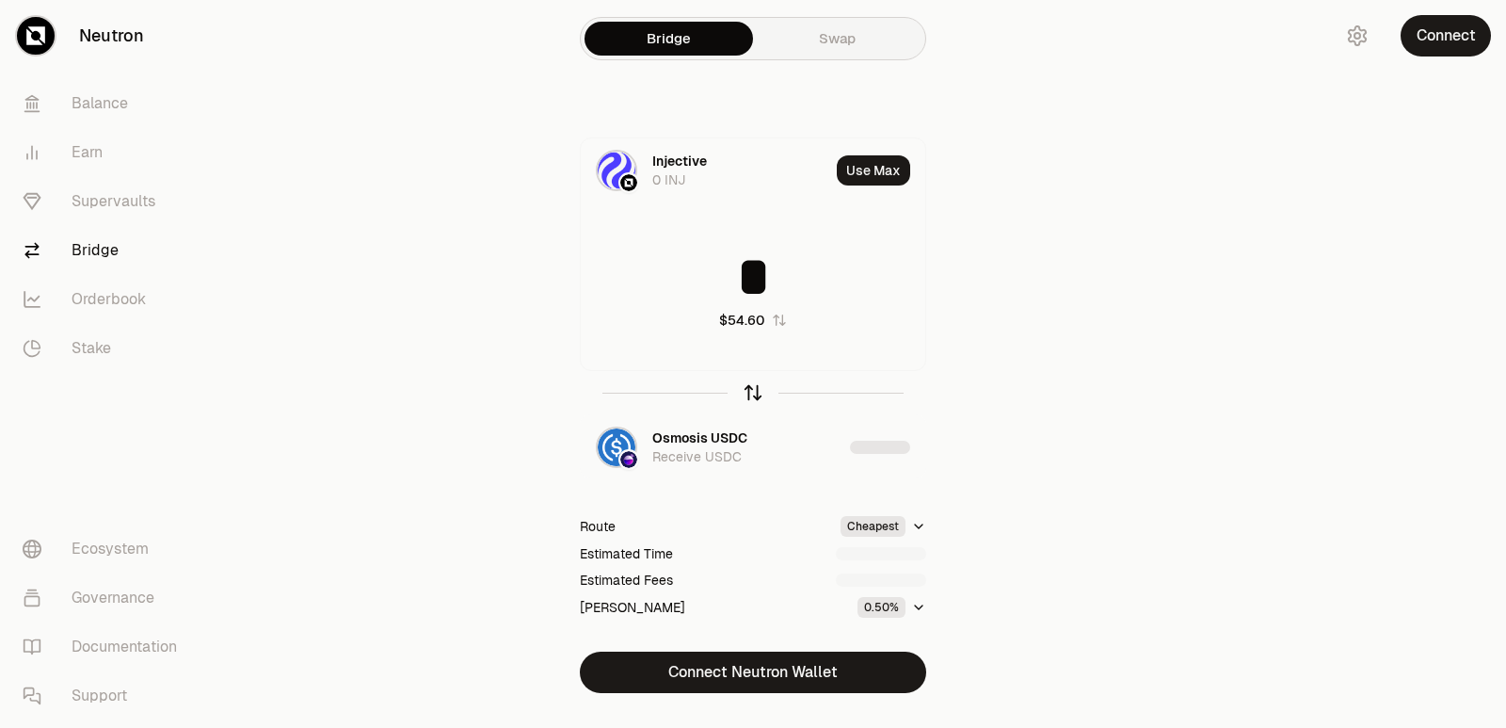
type input "*"
click at [755, 401] on icon "button" at bounding box center [753, 392] width 21 height 21
click at [745, 277] on input at bounding box center [753, 277] width 345 height 56
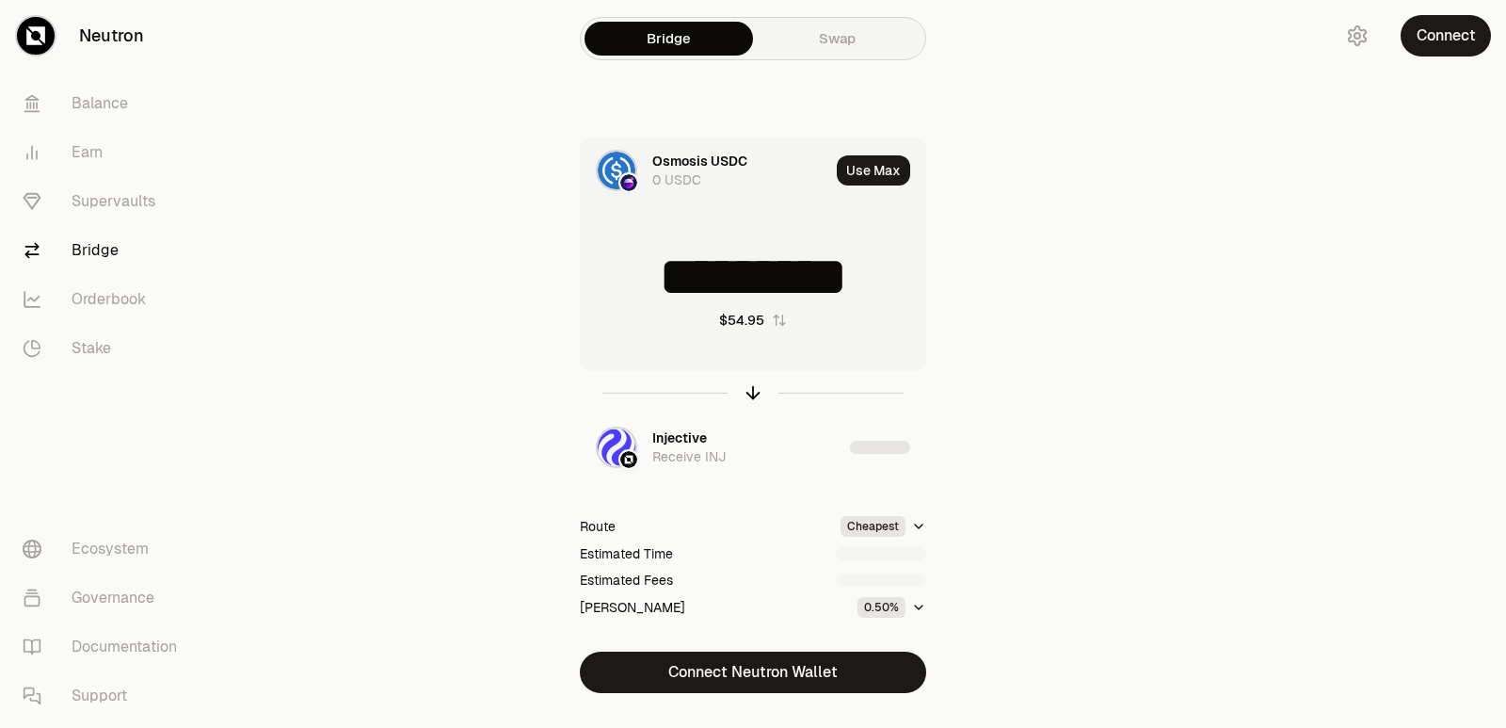
click at [735, 294] on input "*********" at bounding box center [753, 277] width 345 height 56
click at [735, 294] on input "*" at bounding box center [753, 277] width 345 height 56
click at [748, 392] on icon "button" at bounding box center [753, 390] width 12 height 6
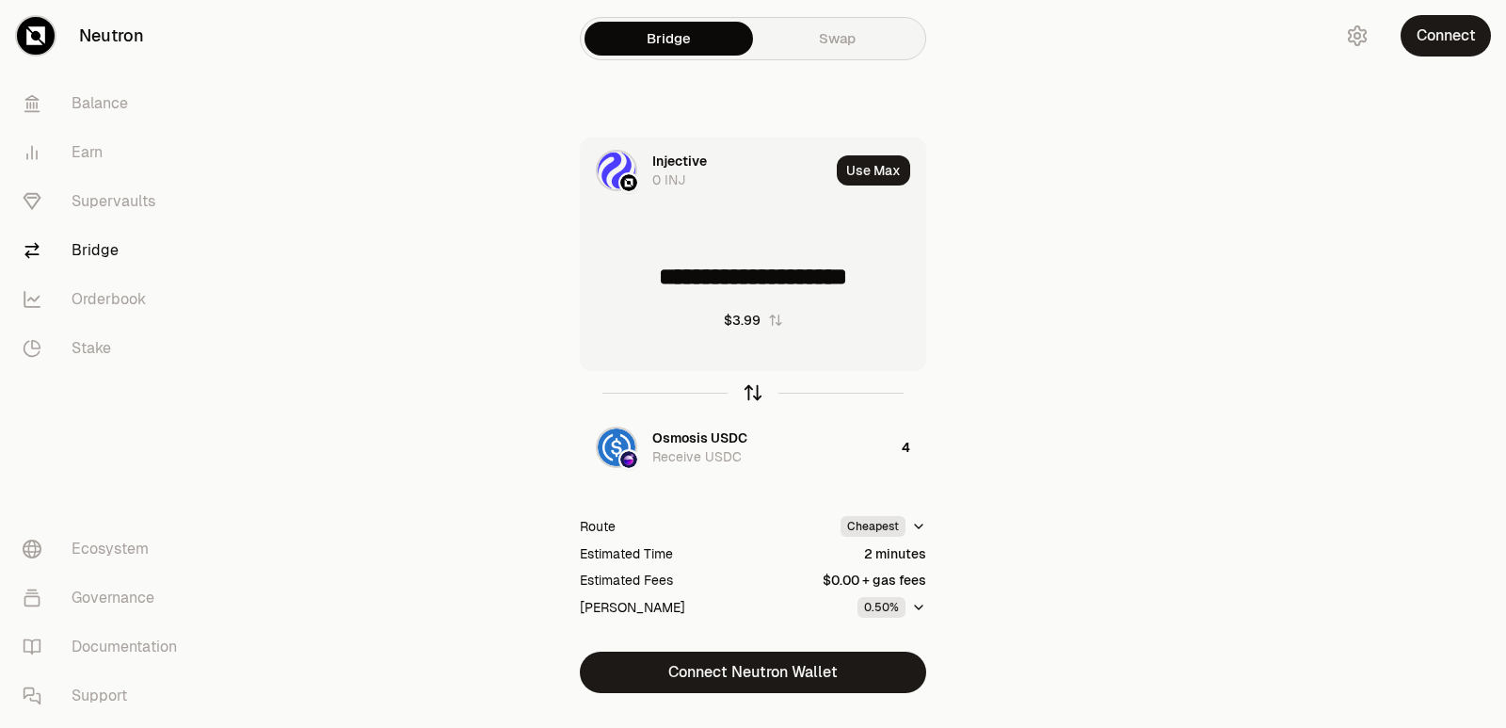
click at [748, 392] on icon "button" at bounding box center [753, 390] width 12 height 6
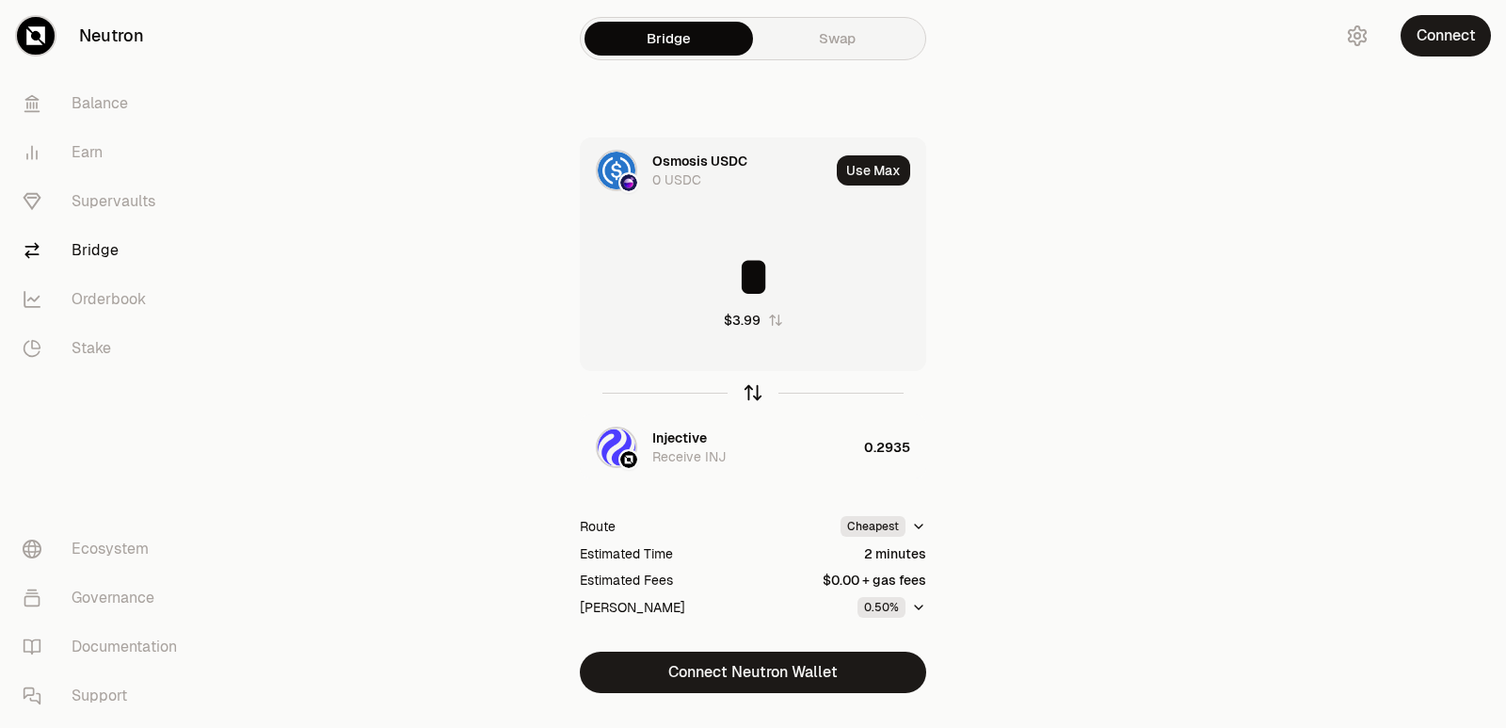
click at [748, 392] on icon "button" at bounding box center [753, 390] width 12 height 6
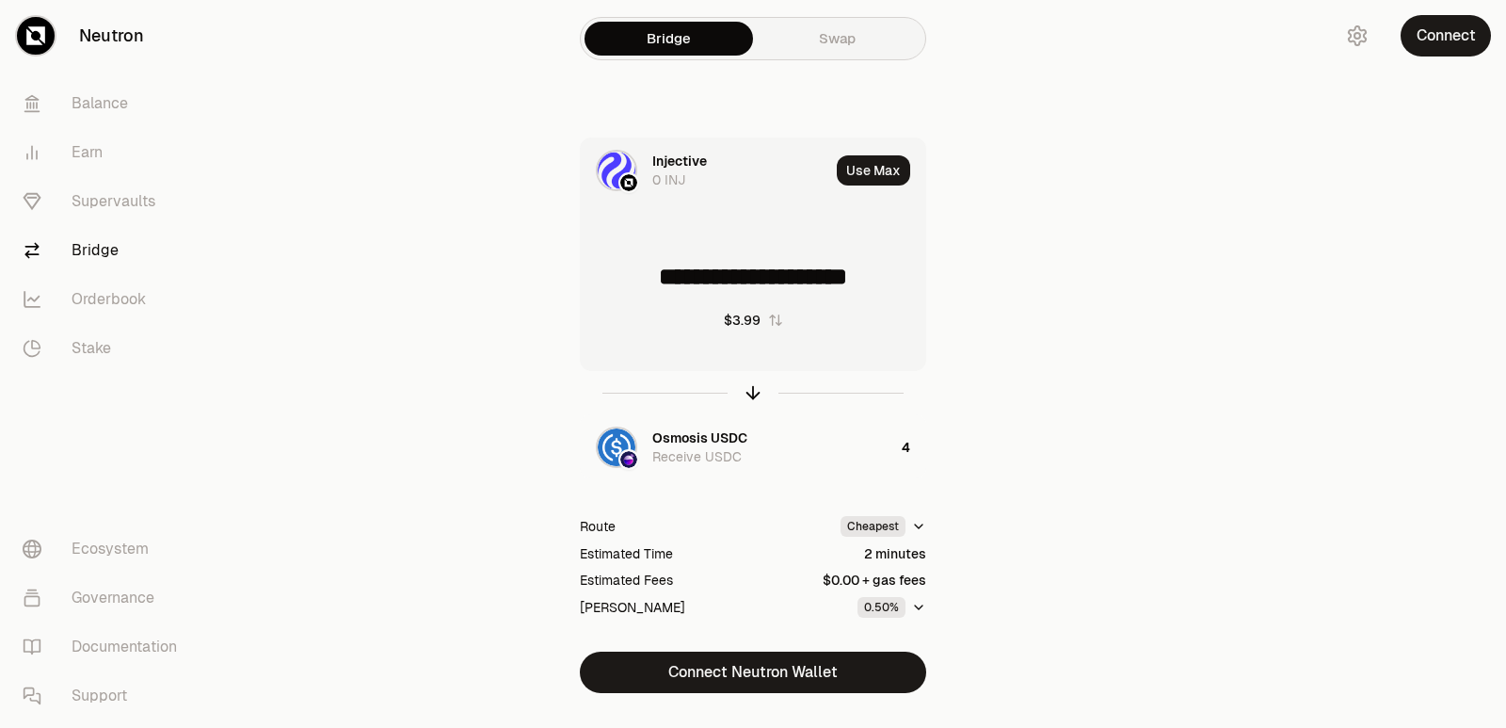
drag, startPoint x: 887, startPoint y: 281, endPoint x: 663, endPoint y: 282, distance: 224.1
click at [663, 282] on input "**********" at bounding box center [753, 277] width 345 height 56
type input "******"
click at [753, 391] on icon "button" at bounding box center [753, 393] width 0 height 12
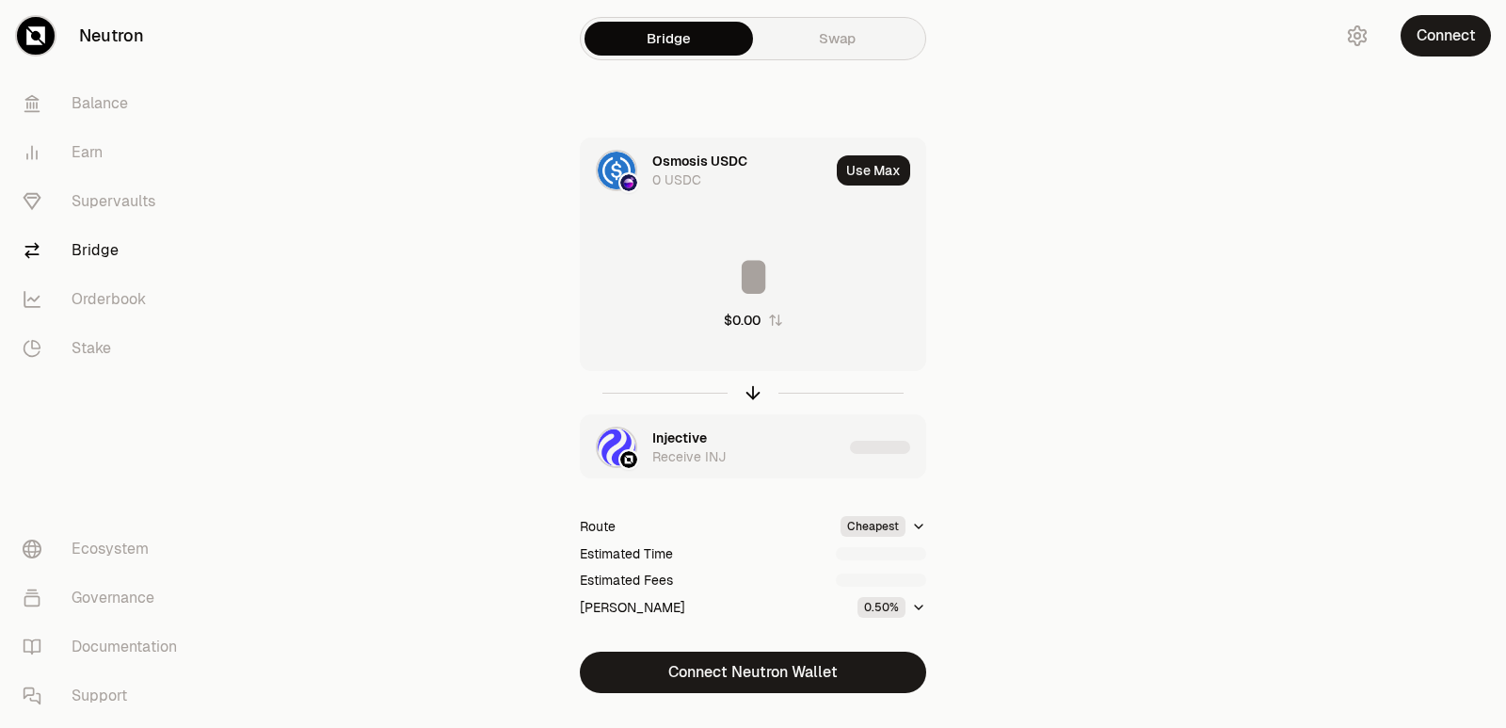
type input "********"
